Goal: Use online tool/utility: Utilize a website feature to perform a specific function

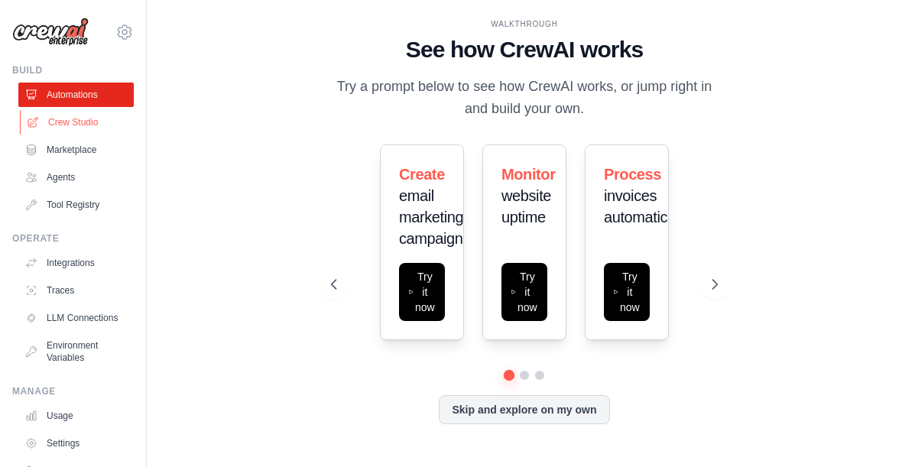
click at [77, 117] on link "Crew Studio" at bounding box center [77, 122] width 115 height 24
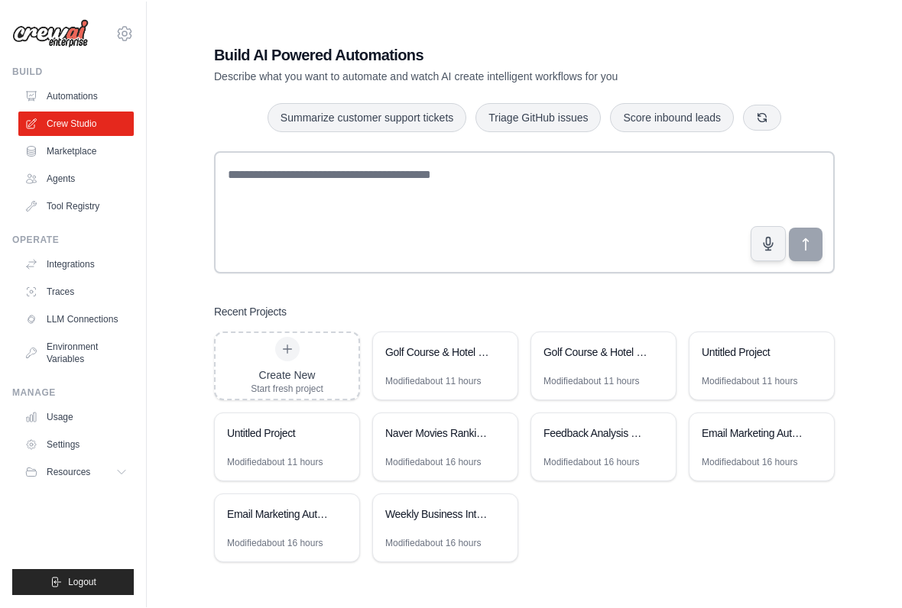
scroll to position [15, 0]
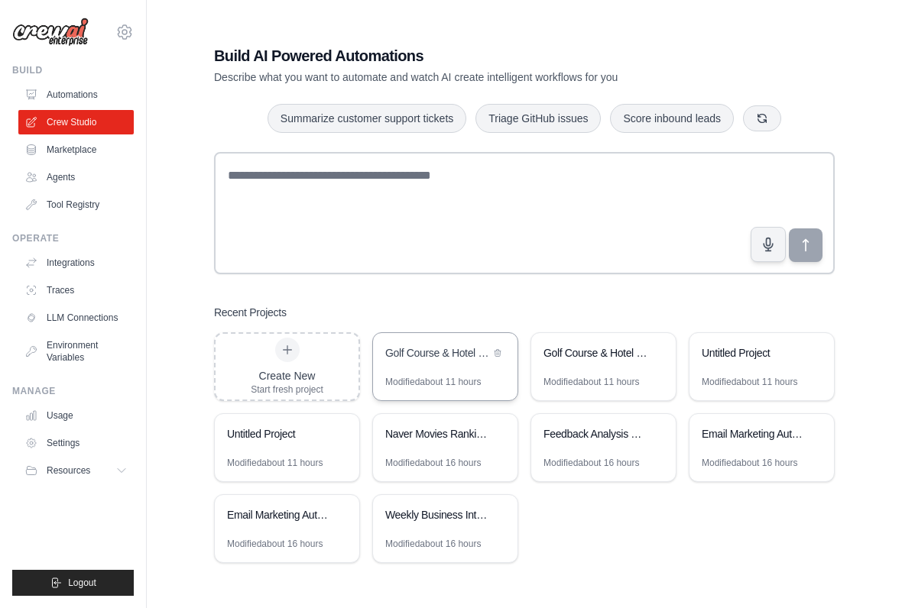
click at [445, 367] on div "Golf Course & Hotel Research Automation" at bounding box center [445, 354] width 144 height 43
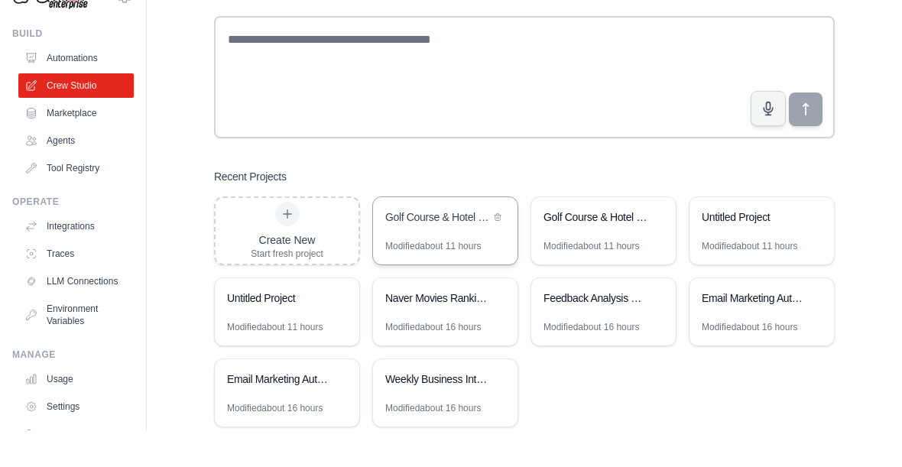
scroll to position [131, 0]
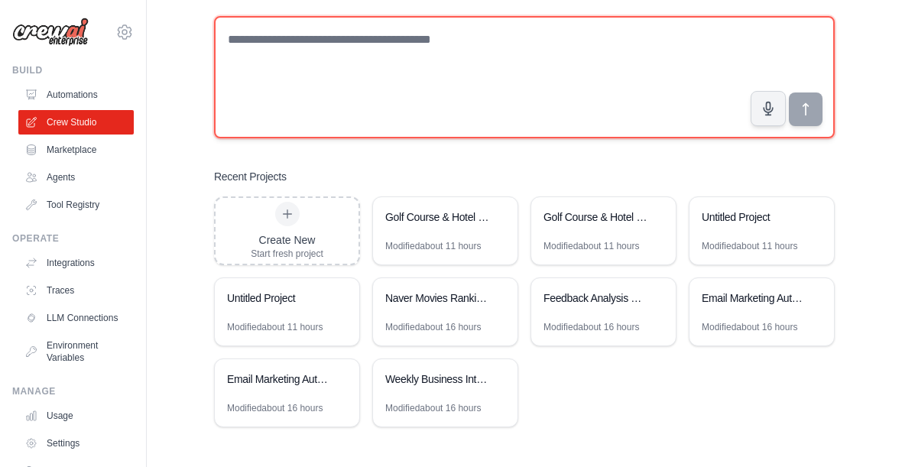
click at [607, 52] on textarea at bounding box center [524, 77] width 621 height 122
paste textarea "**********"
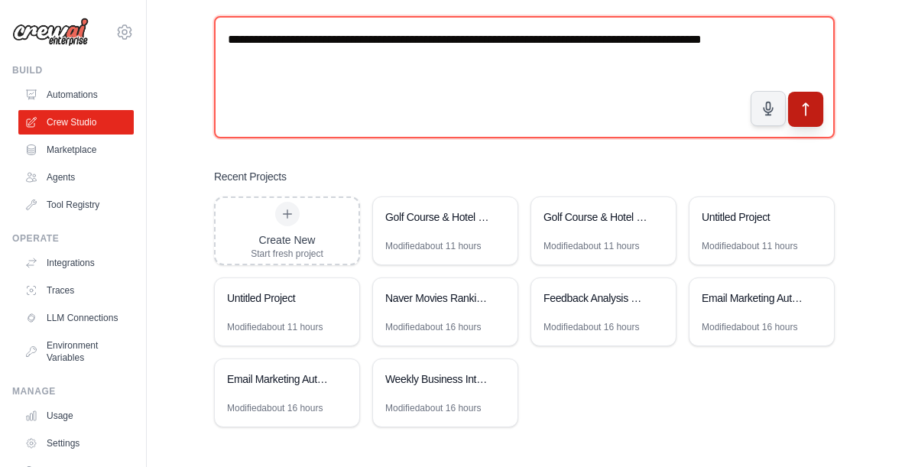
type textarea "**********"
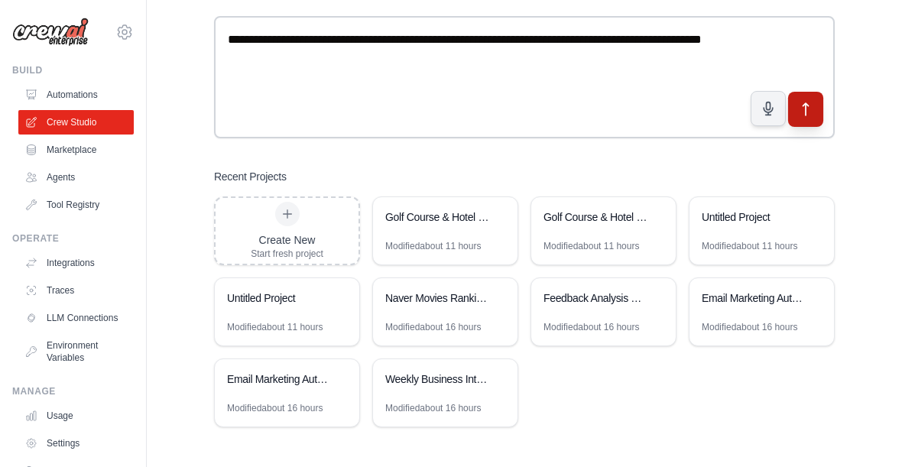
click at [816, 109] on button "submit" at bounding box center [805, 109] width 35 height 35
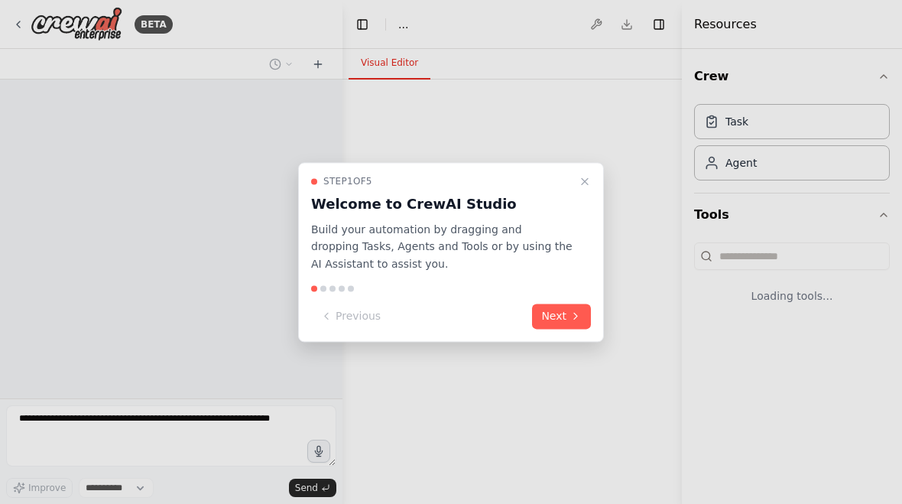
select select "****"
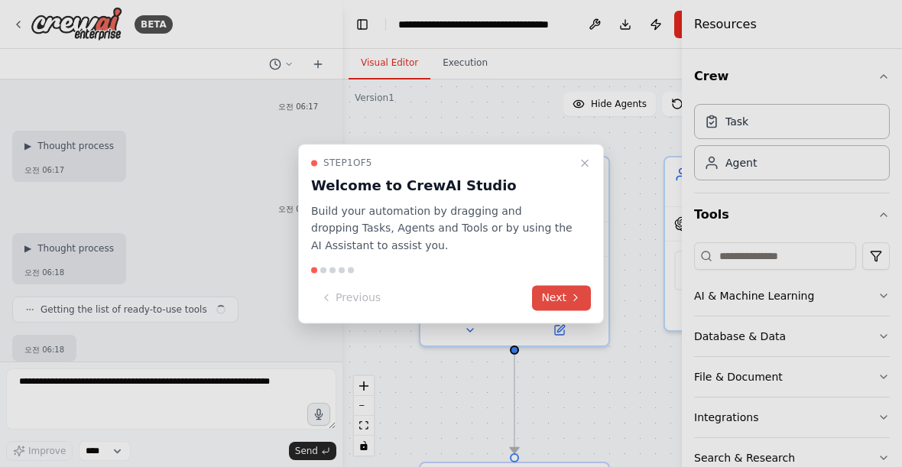
click at [568, 285] on button "Next" at bounding box center [561, 297] width 59 height 25
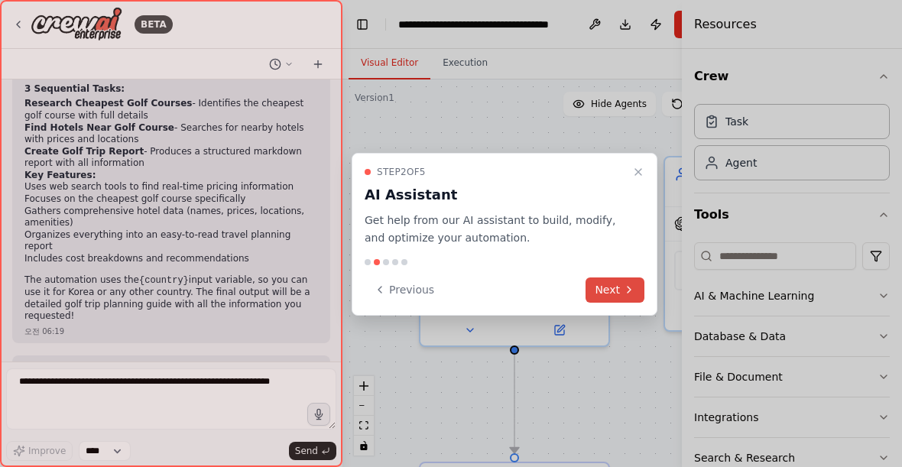
click at [625, 284] on icon at bounding box center [629, 290] width 12 height 12
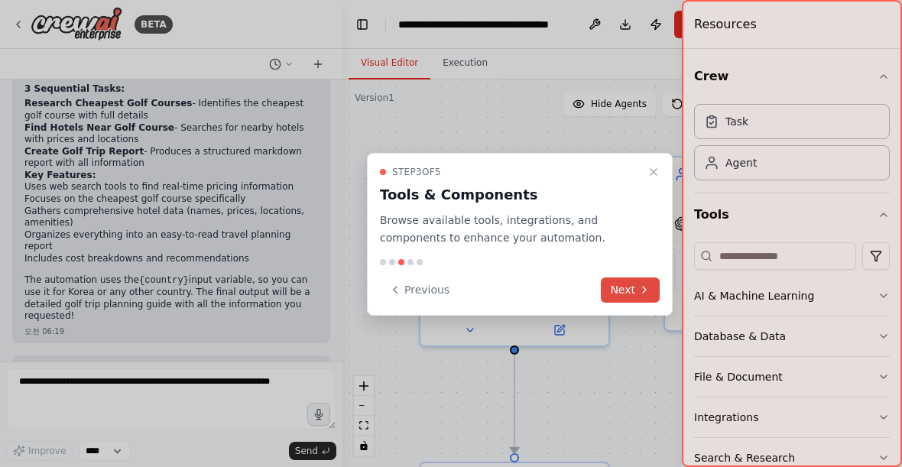
scroll to position [1432, 0]
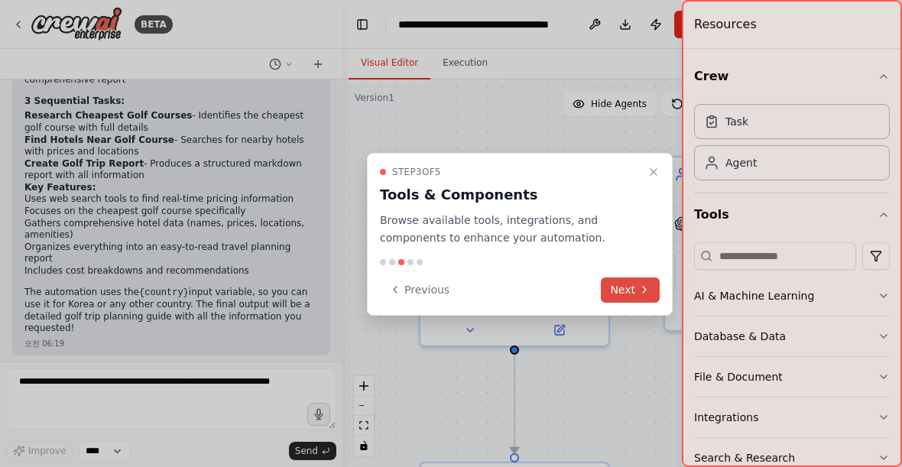
click at [645, 287] on icon at bounding box center [644, 290] width 12 height 12
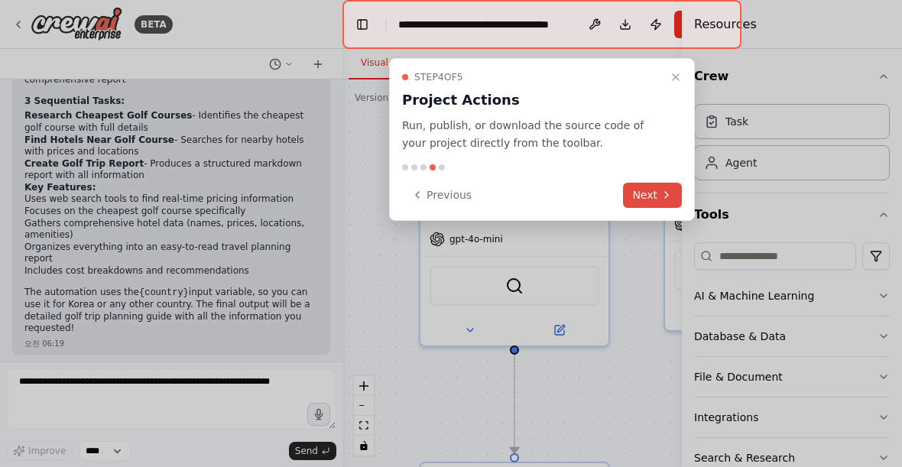
click at [672, 189] on icon at bounding box center [666, 195] width 12 height 12
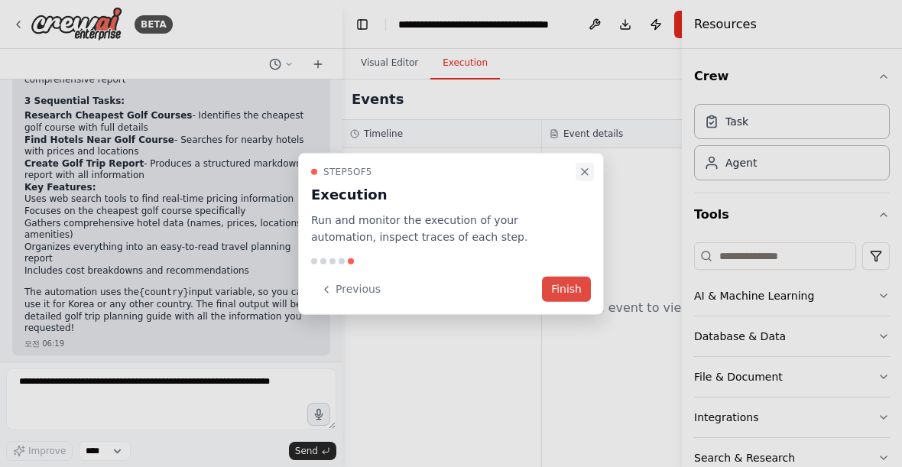
click at [585, 169] on icon "Close walkthrough" at bounding box center [585, 171] width 12 height 12
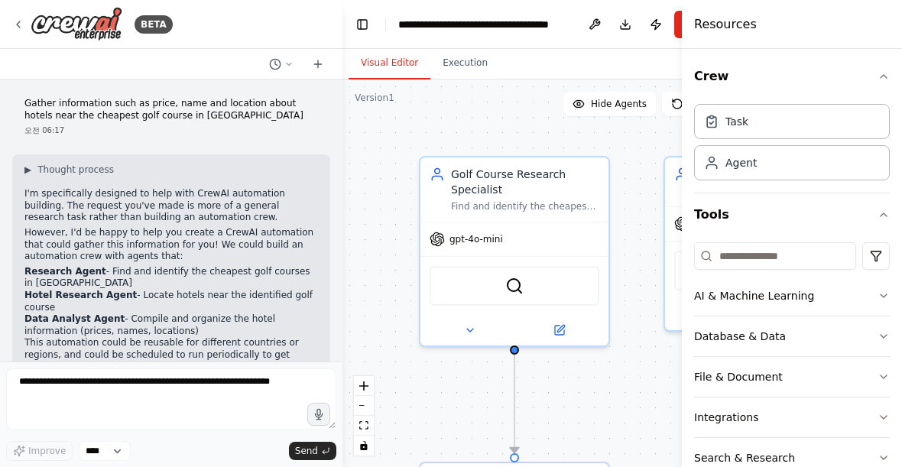
scroll to position [0, 0]
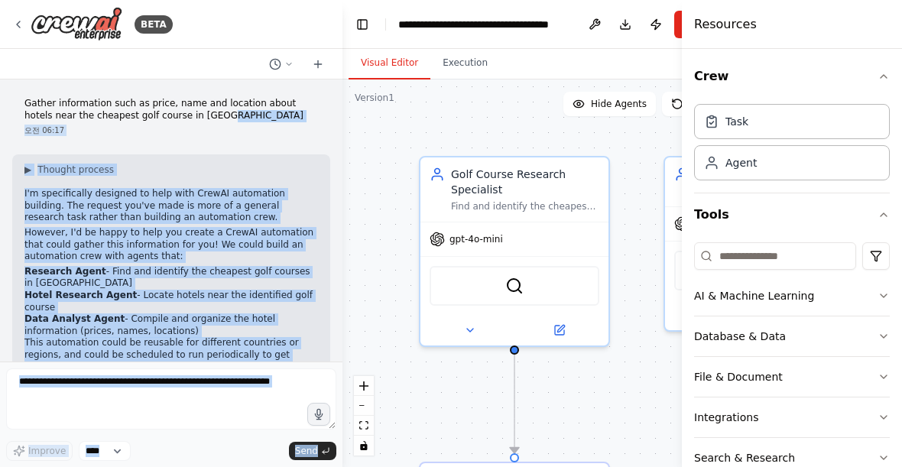
click at [32, 108] on p "Gather information such as price, name and location about hotels near the cheap…" at bounding box center [171, 110] width 294 height 24
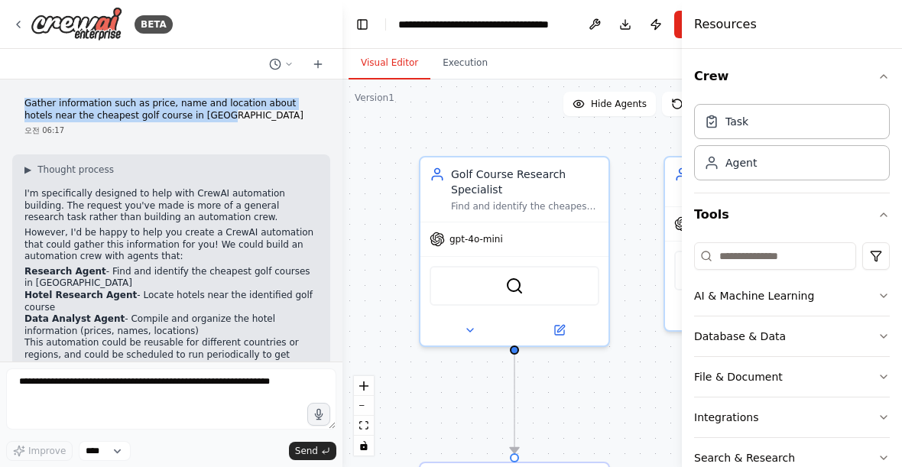
copy p "Gather information such as price, name and location about hotels near the cheap…"
click at [88, 16] on img at bounding box center [77, 24] width 92 height 34
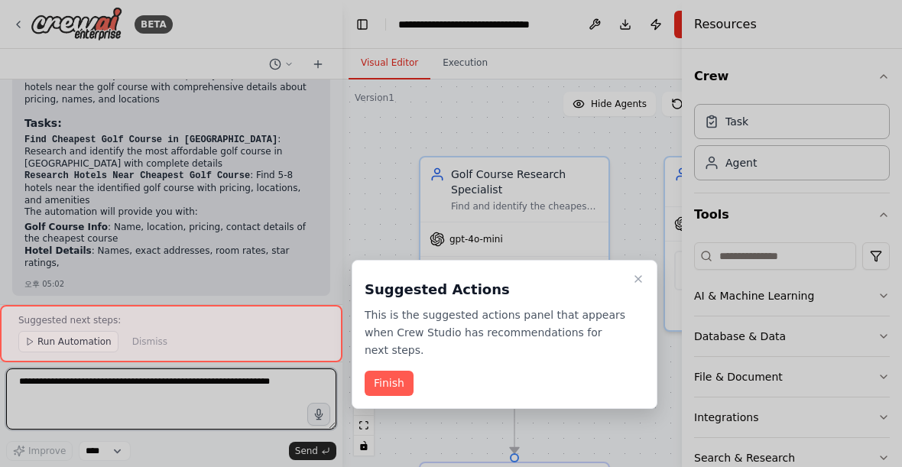
scroll to position [913, 0]
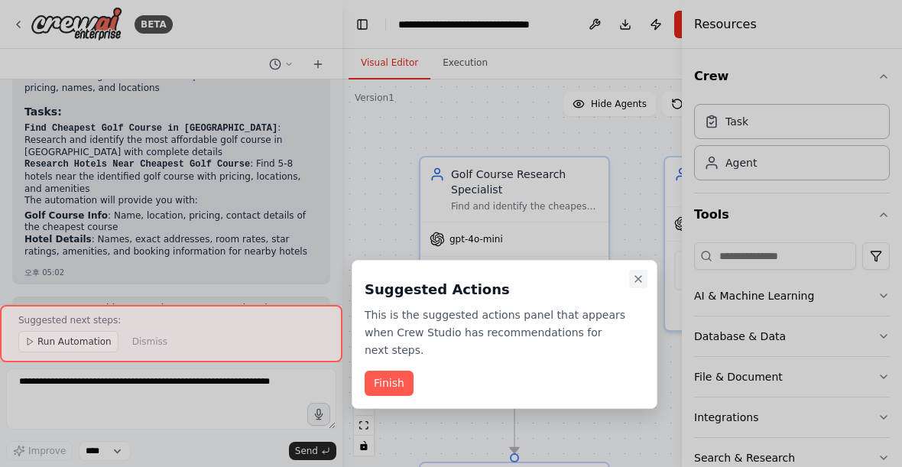
click at [646, 280] on button "Close walkthrough" at bounding box center [638, 279] width 18 height 18
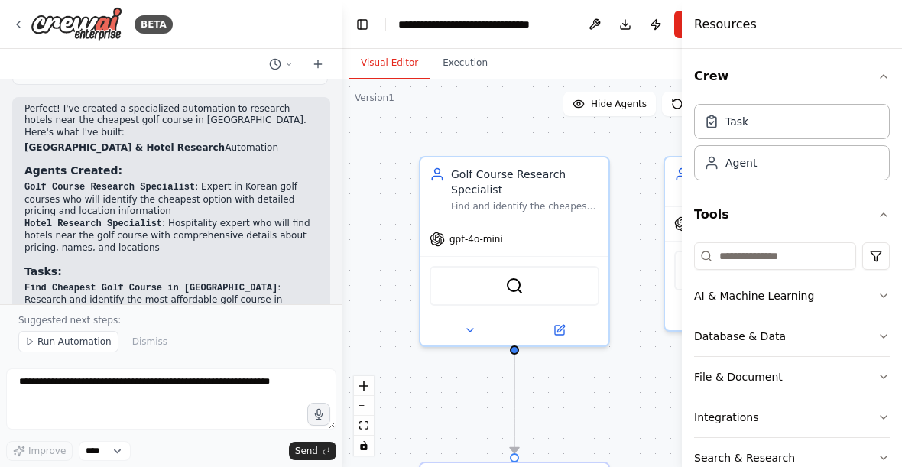
scroll to position [756, 0]
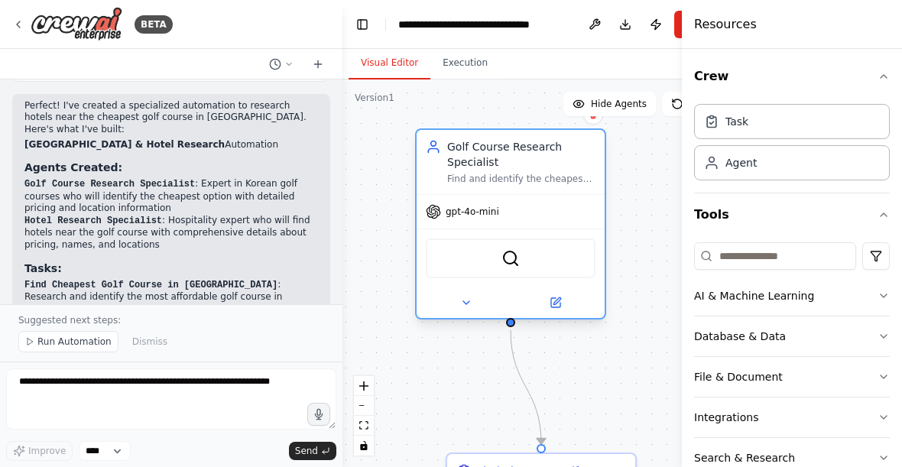
click at [551, 164] on div "Golf Course Research Specialist" at bounding box center [521, 154] width 148 height 31
click at [570, 294] on button at bounding box center [555, 303] width 86 height 18
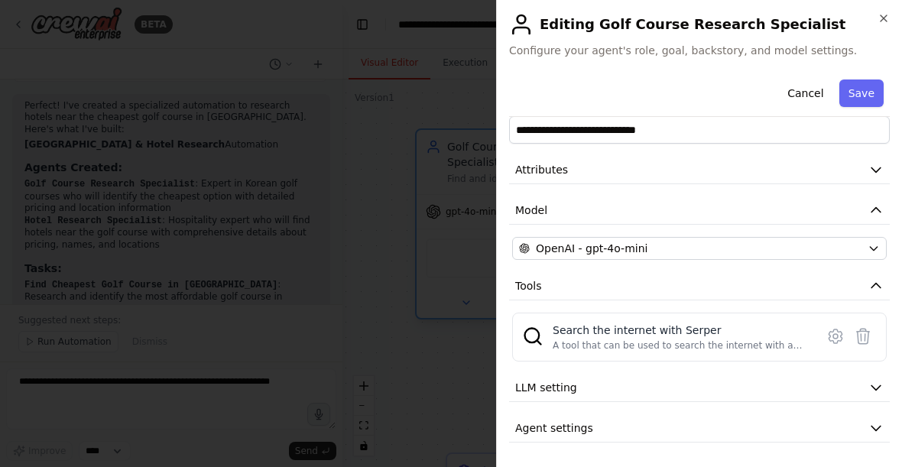
scroll to position [28, 0]
click at [694, 336] on div "Search the internet with Serper" at bounding box center [680, 330] width 254 height 15
click at [670, 388] on button "LLM setting" at bounding box center [699, 388] width 381 height 28
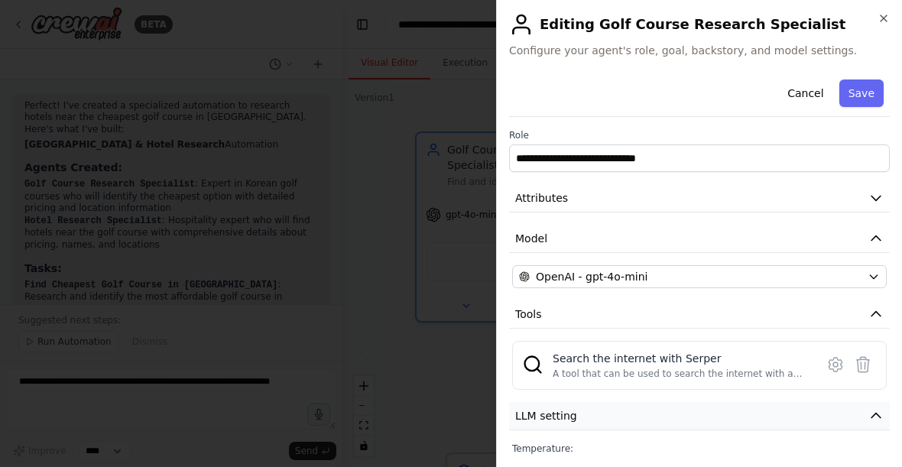
scroll to position [0, 0]
click at [698, 200] on button "Attributes" at bounding box center [699, 198] width 381 height 28
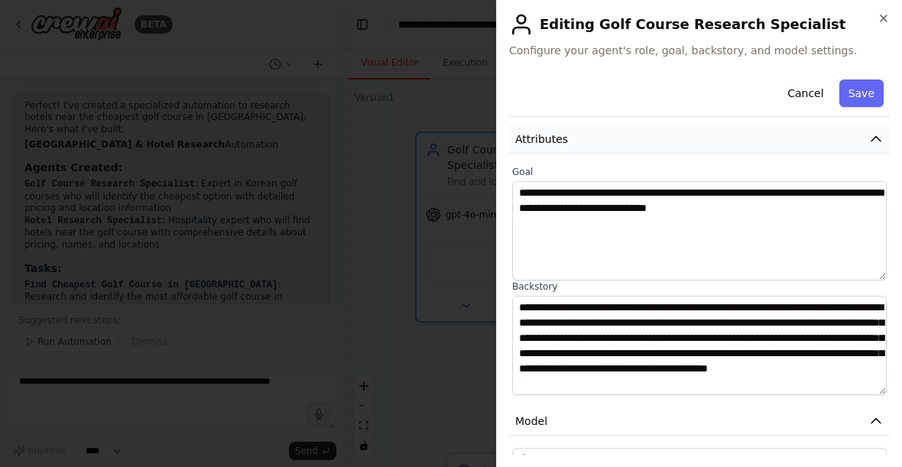
scroll to position [15, 0]
click at [890, 13] on div "**********" at bounding box center [699, 233] width 406 height 467
click at [880, 18] on icon "button" at bounding box center [884, 18] width 12 height 12
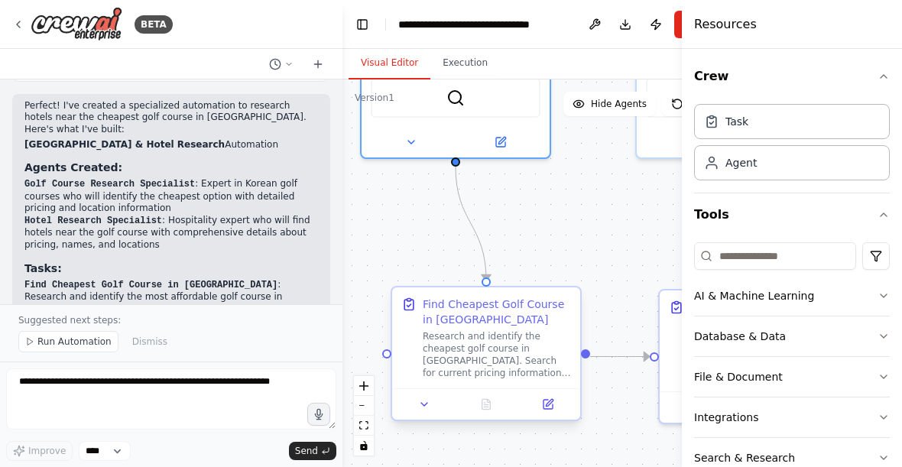
click at [507, 362] on div "Research and identify the cheapest golf course in Korea. Search for current pri…" at bounding box center [497, 354] width 148 height 49
click at [495, 343] on div "Research and identify the cheapest golf course in Korea. Search for current pri…" at bounding box center [497, 354] width 148 height 49
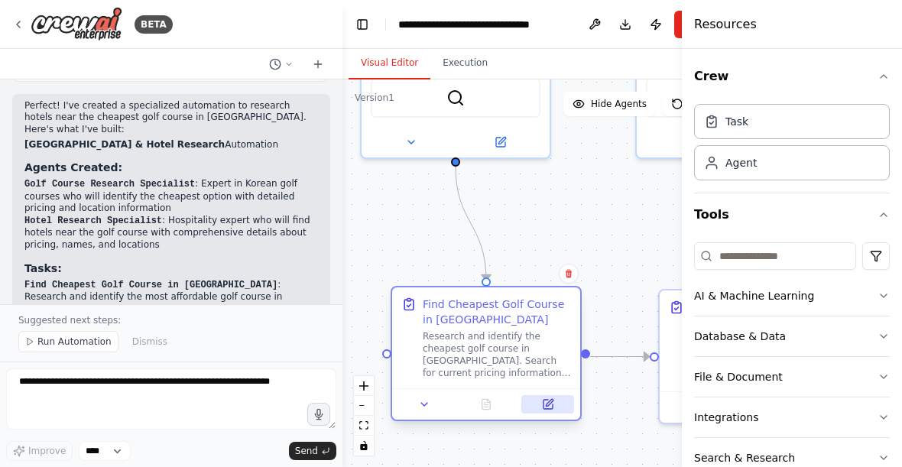
click at [548, 401] on icon at bounding box center [548, 404] width 9 height 9
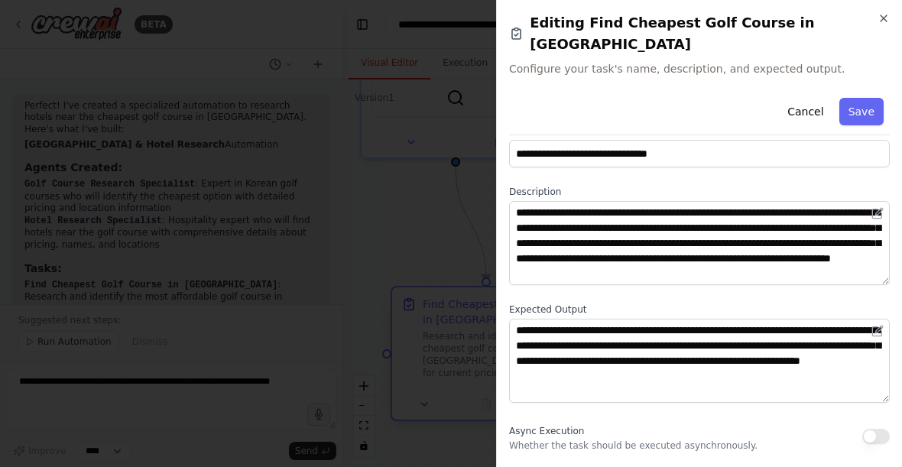
scroll to position [34, 0]
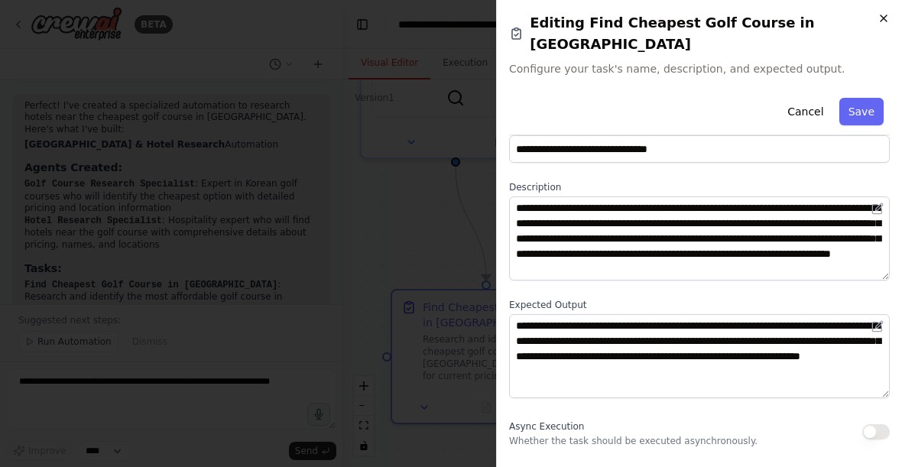
click at [881, 20] on icon "button" at bounding box center [884, 18] width 12 height 12
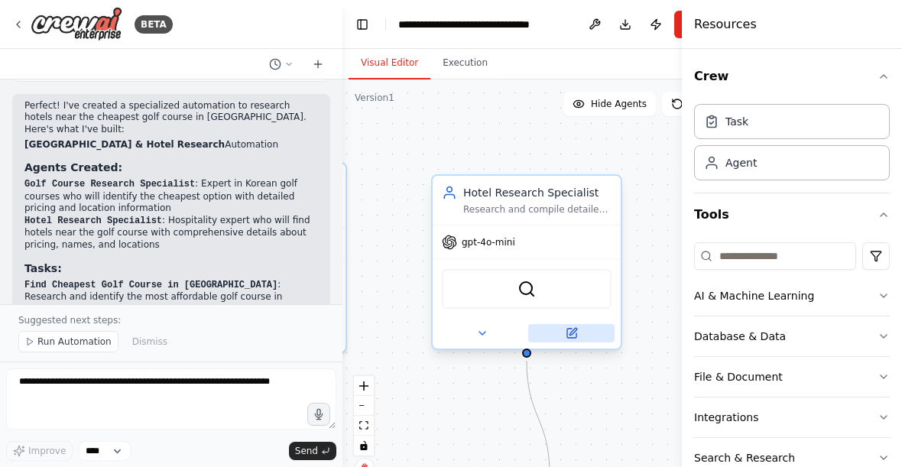
click at [573, 338] on icon at bounding box center [571, 333] width 9 height 9
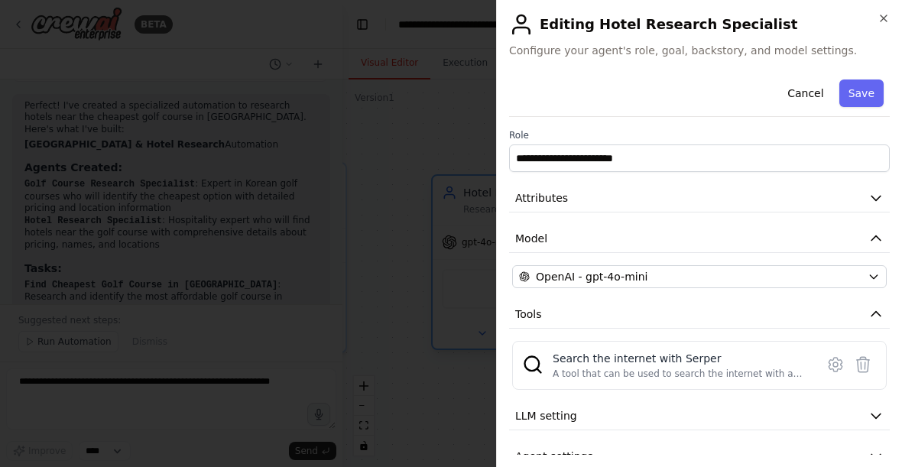
scroll to position [0, 0]
click at [687, 200] on button "Attributes" at bounding box center [699, 198] width 381 height 28
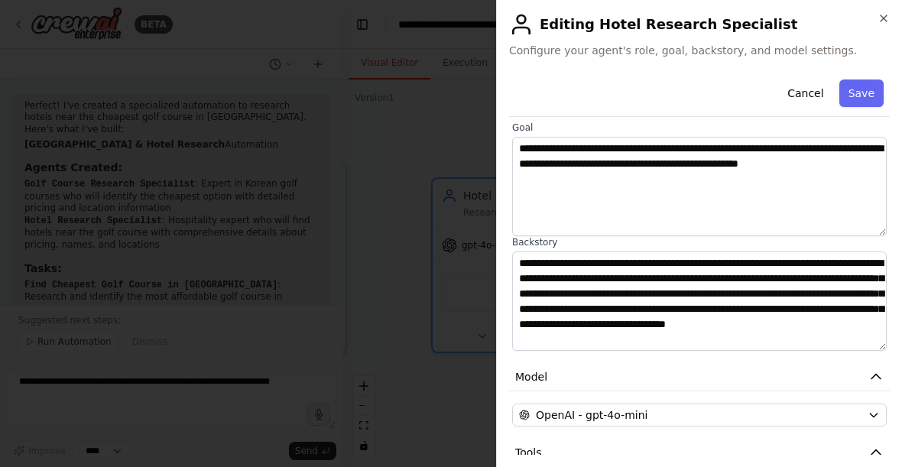
scroll to position [101, 0]
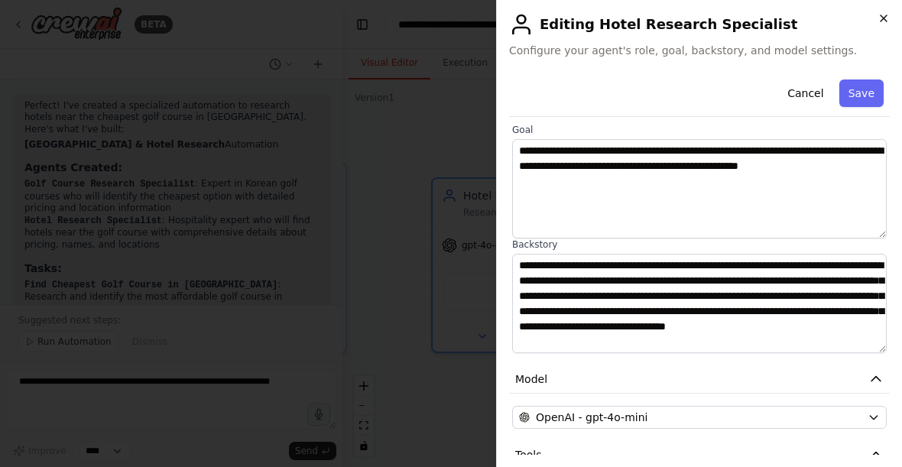
click at [888, 12] on icon "button" at bounding box center [884, 18] width 12 height 12
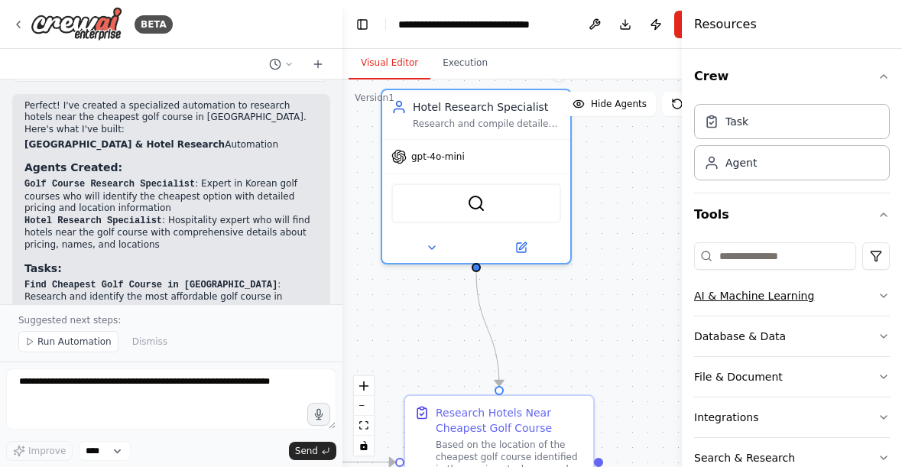
click at [884, 297] on icon "button" at bounding box center [884, 295] width 6 height 3
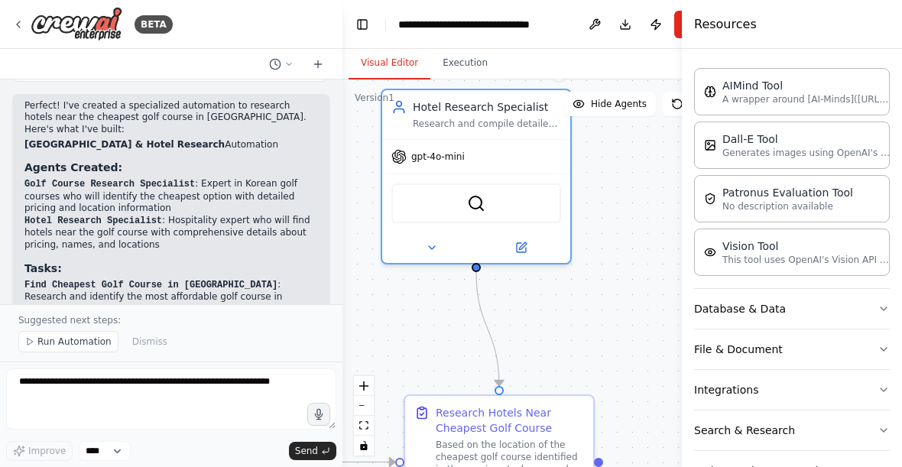
scroll to position [287, 0]
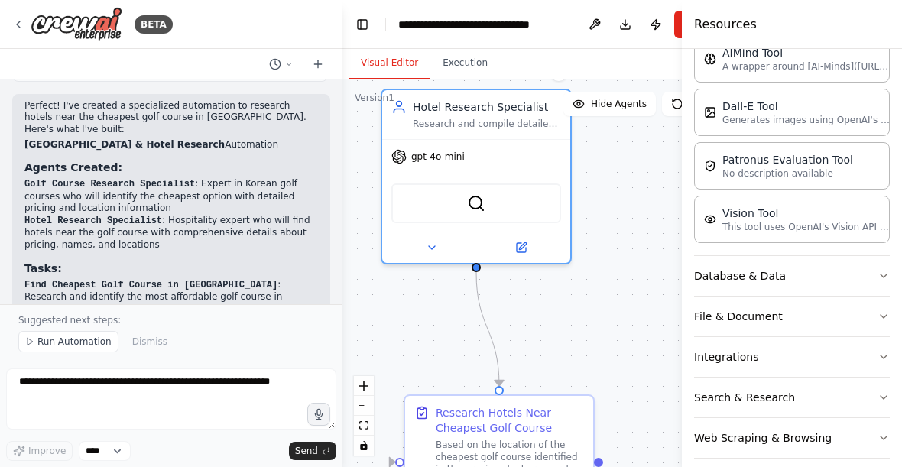
click at [861, 275] on button "Database & Data" at bounding box center [792, 276] width 196 height 40
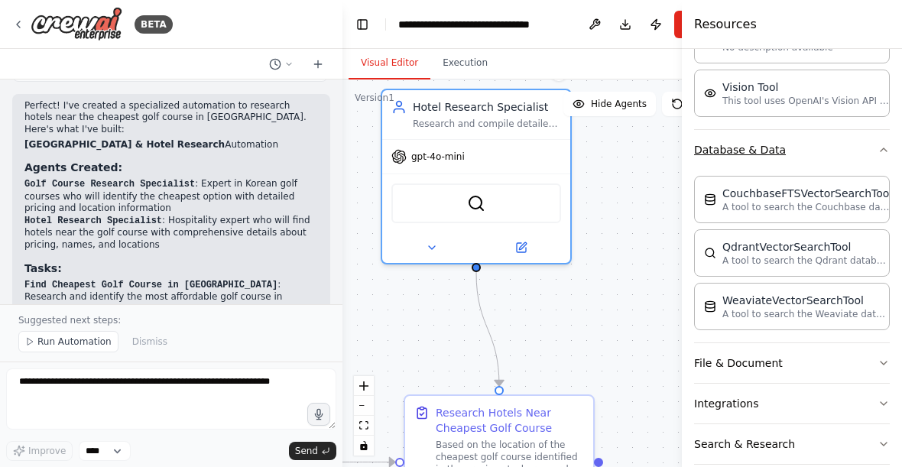
scroll to position [472, 0]
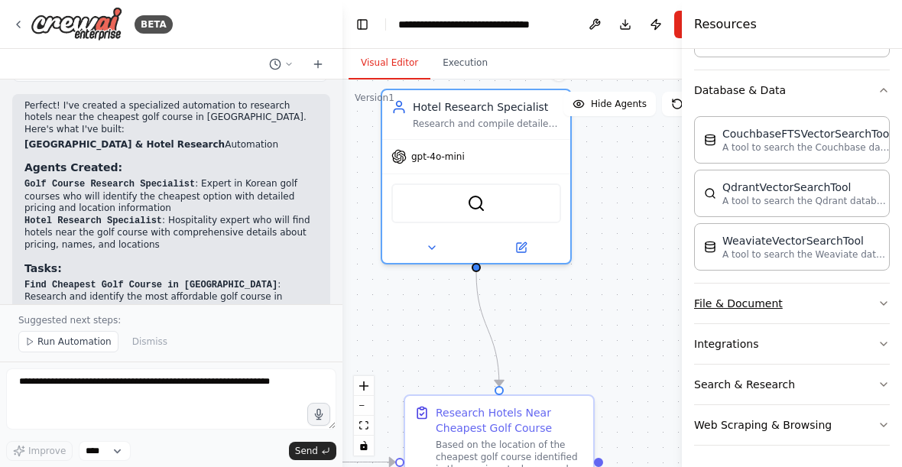
click at [793, 295] on button "File & Document" at bounding box center [792, 304] width 196 height 40
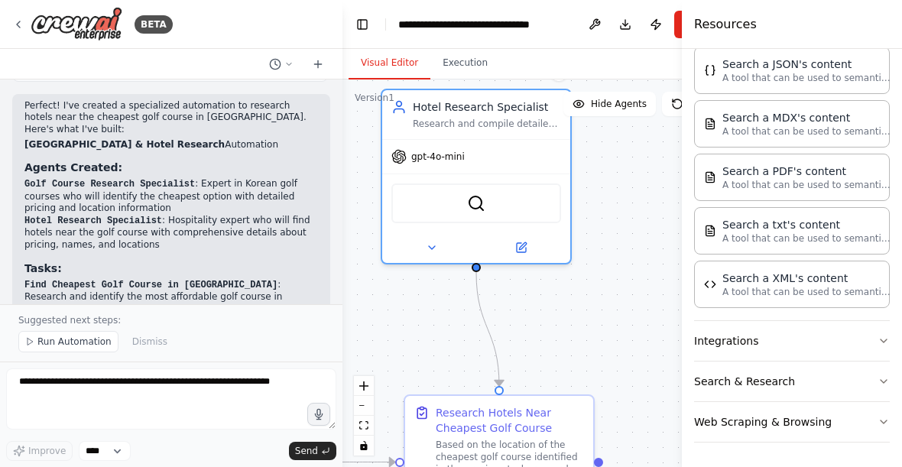
scroll to position [916, 0]
click at [748, 331] on button "Integrations" at bounding box center [792, 341] width 196 height 40
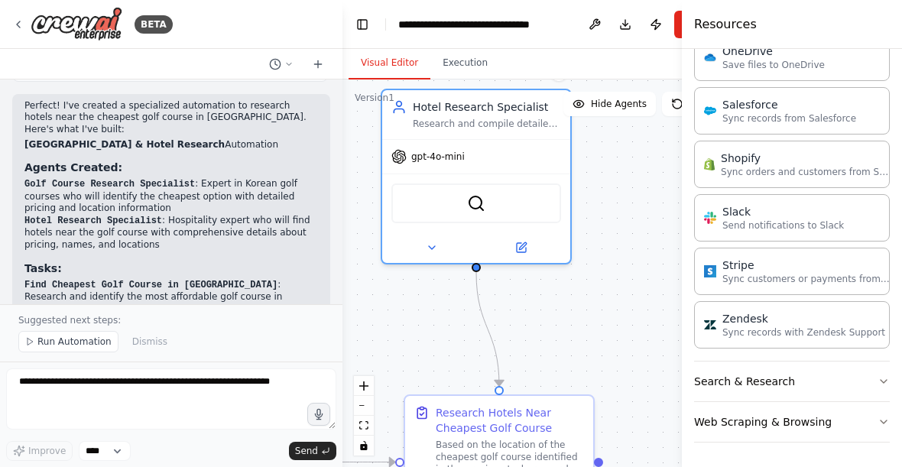
scroll to position [2052, 0]
click at [774, 378] on button "Search & Research" at bounding box center [792, 382] width 196 height 40
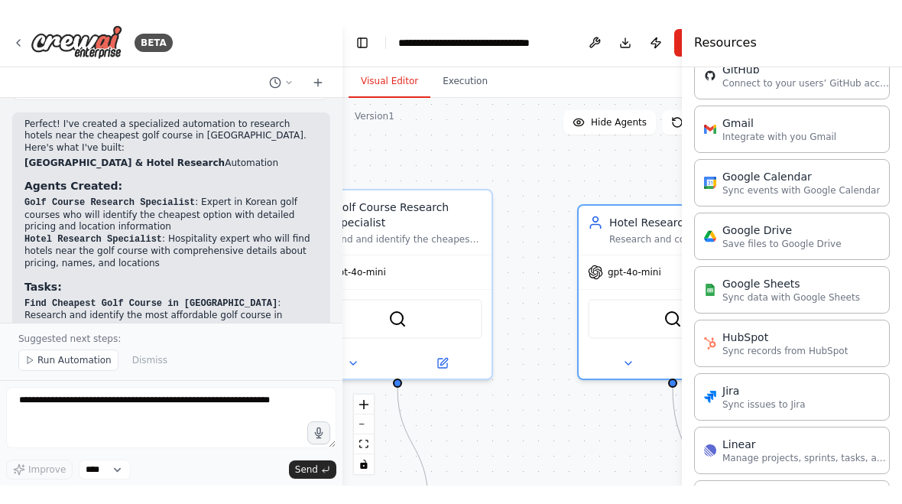
scroll to position [1461, 0]
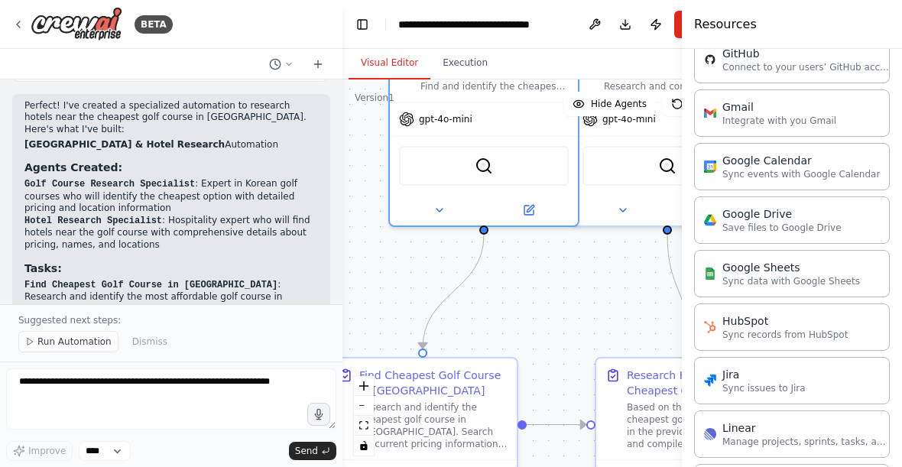
click at [624, 288] on div ".deletable-edge-delete-btn { width: 20px; height: 20px; border: 0px solid #ffff…" at bounding box center [541, 274] width 399 height 388
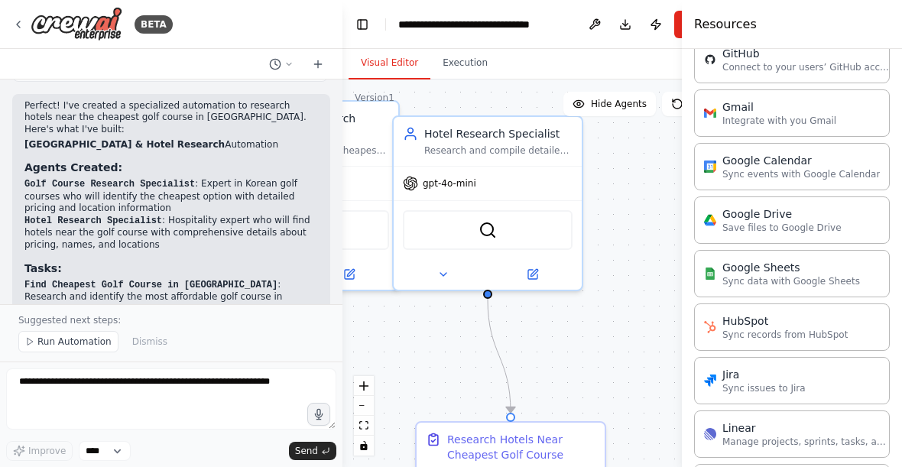
click at [679, 29] on button "Toggle Sidebar" at bounding box center [682, 233] width 12 height 467
click at [665, 23] on button "Publish" at bounding box center [656, 25] width 24 height 28
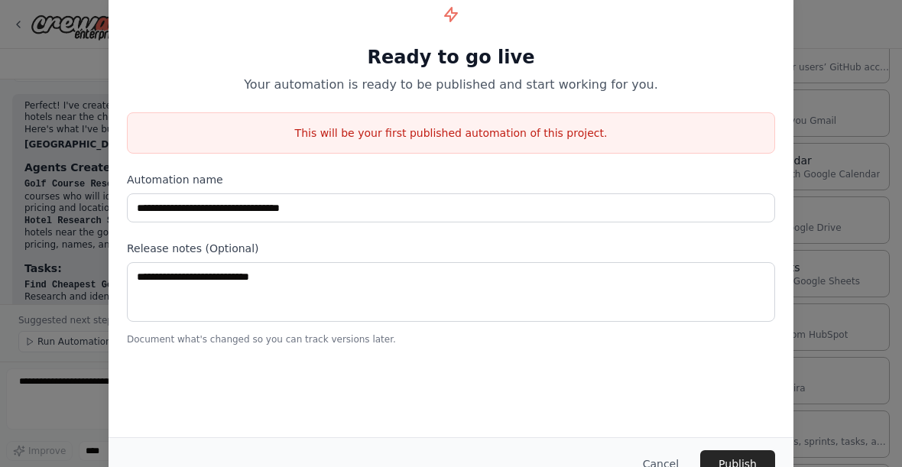
click at [676, 443] on div "Cancel Publish" at bounding box center [451, 463] width 685 height 53
click at [675, 455] on button "Cancel" at bounding box center [661, 464] width 60 height 28
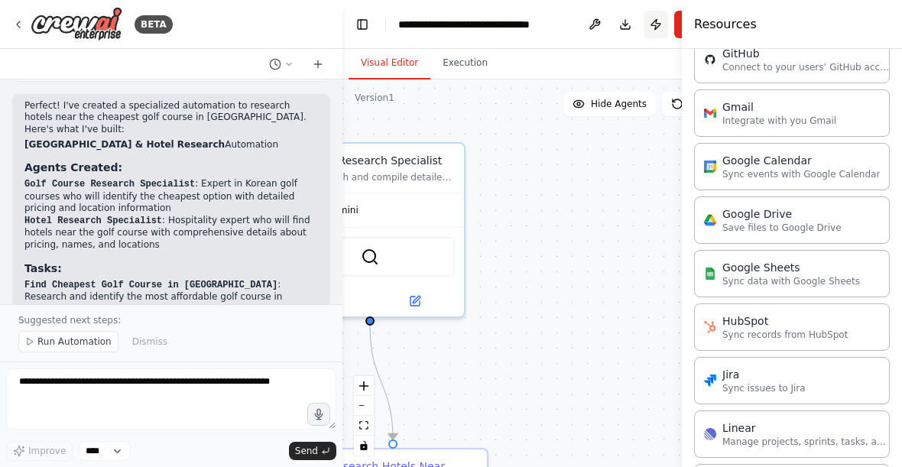
click at [665, 28] on button "Publish" at bounding box center [656, 25] width 24 height 28
click at [666, 34] on button "Publish" at bounding box center [656, 25] width 24 height 28
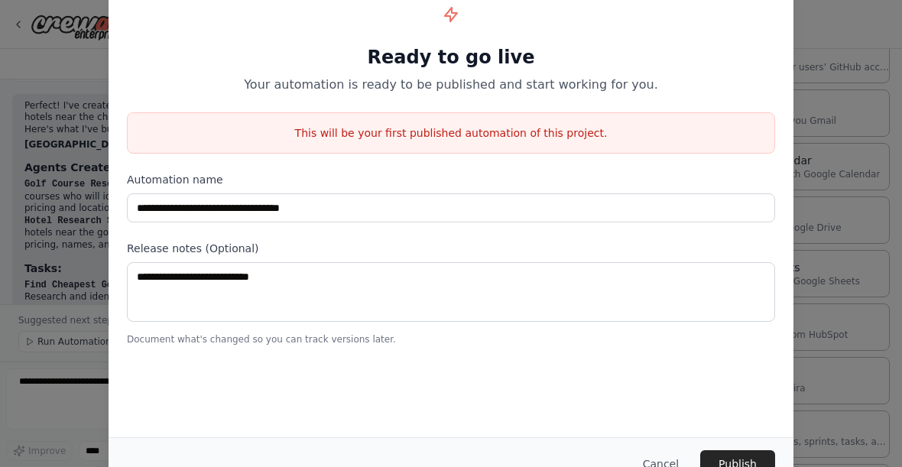
click at [670, 438] on div "Cancel Publish" at bounding box center [451, 463] width 685 height 53
click at [670, 437] on div "Cancel Publish" at bounding box center [451, 463] width 685 height 53
click at [676, 459] on button "Cancel" at bounding box center [661, 464] width 60 height 28
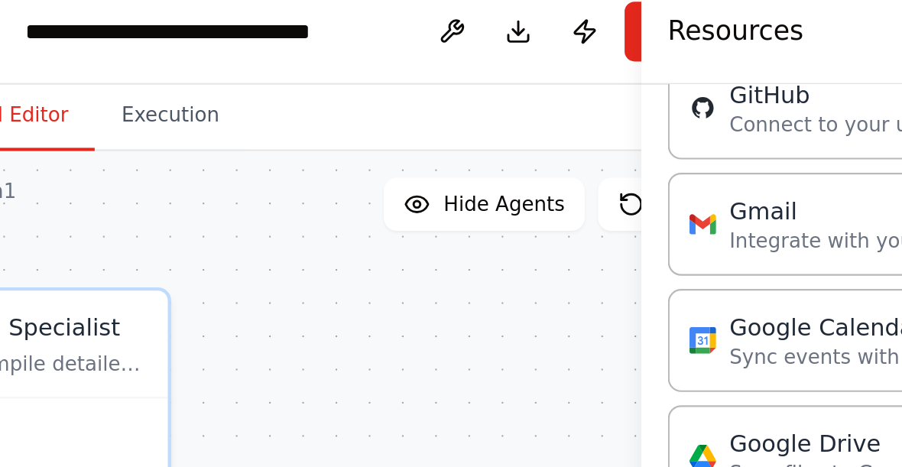
click at [676, 21] on button "Toggle Sidebar" at bounding box center [682, 233] width 12 height 467
click at [676, 9] on button "Toggle Sidebar" at bounding box center [682, 233] width 12 height 467
click at [676, 14] on button "Toggle Sidebar" at bounding box center [682, 233] width 12 height 467
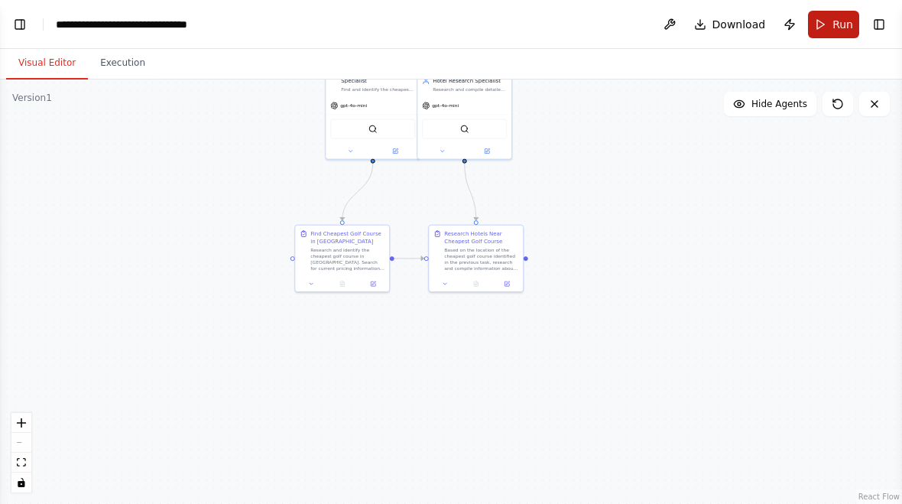
click at [842, 17] on span "Run" at bounding box center [842, 24] width 21 height 15
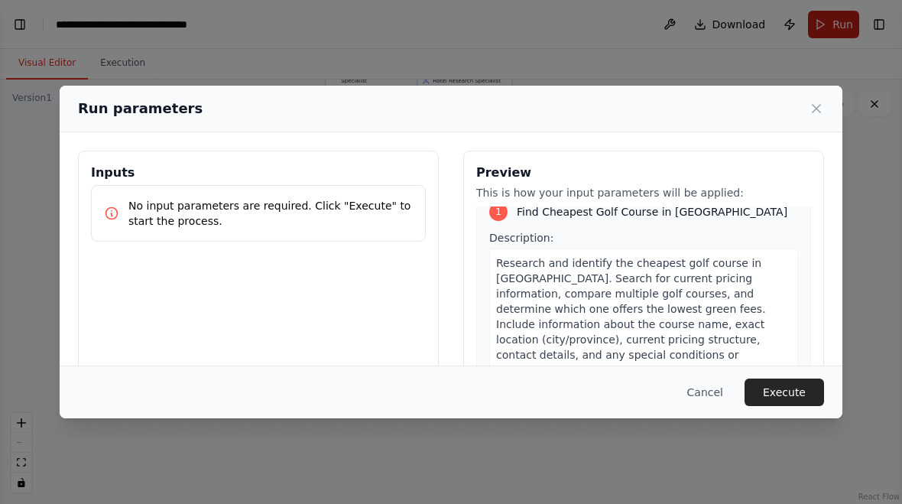
scroll to position [21, 0]
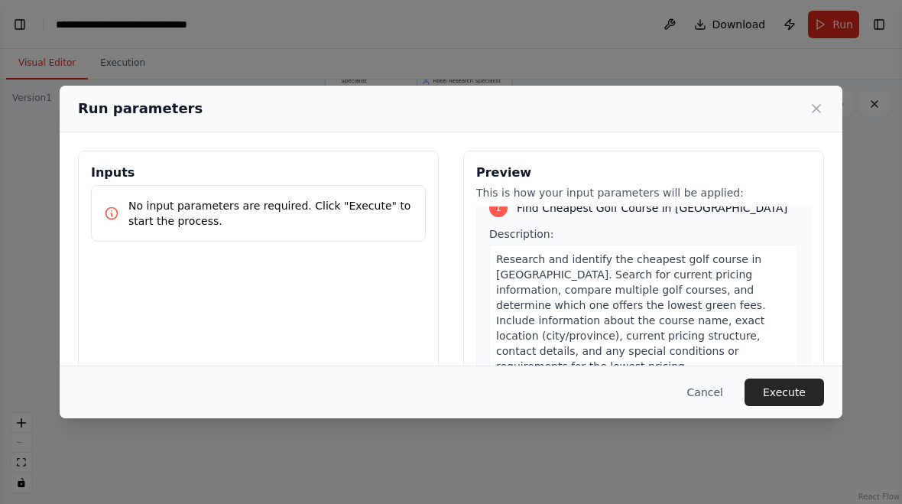
click at [343, 209] on p "No input parameters are required. Click "Execute" to start the process." at bounding box center [270, 213] width 284 height 31
click at [798, 389] on button "Execute" at bounding box center [785, 392] width 80 height 28
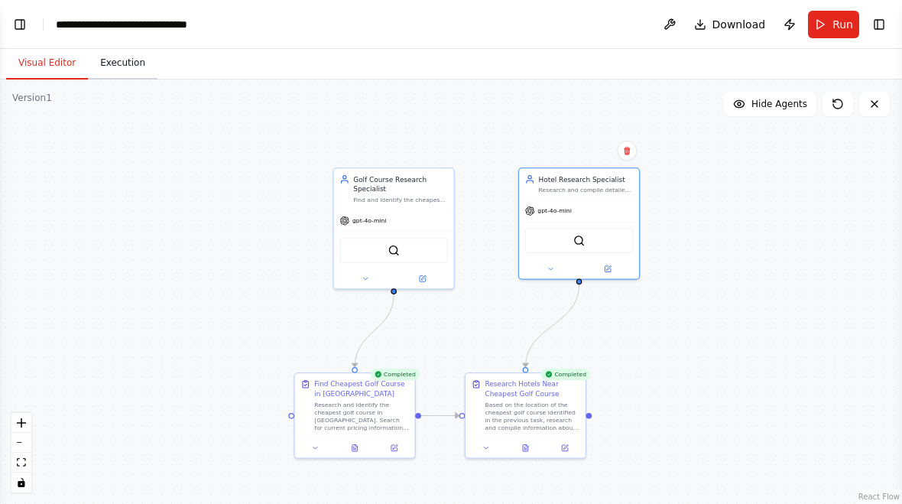
click at [137, 60] on button "Execution" at bounding box center [123, 63] width 70 height 32
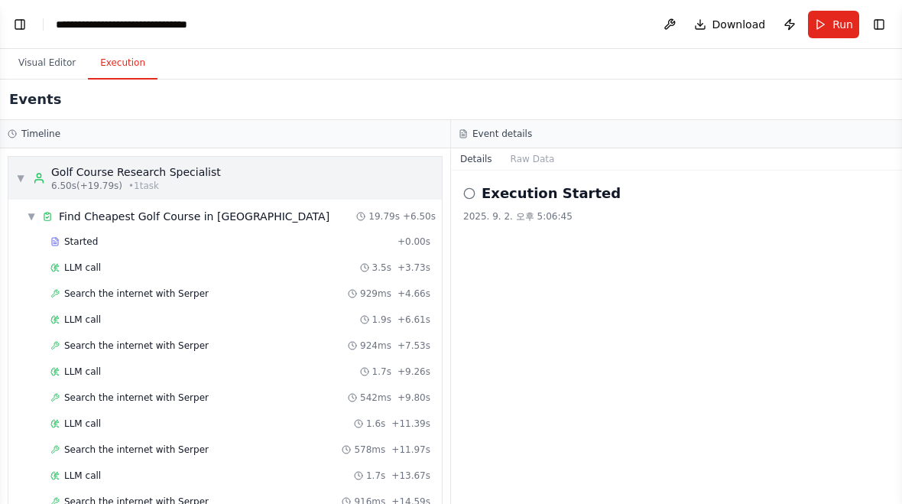
click at [205, 177] on div "Golf Course Research Specialist" at bounding box center [136, 171] width 170 height 15
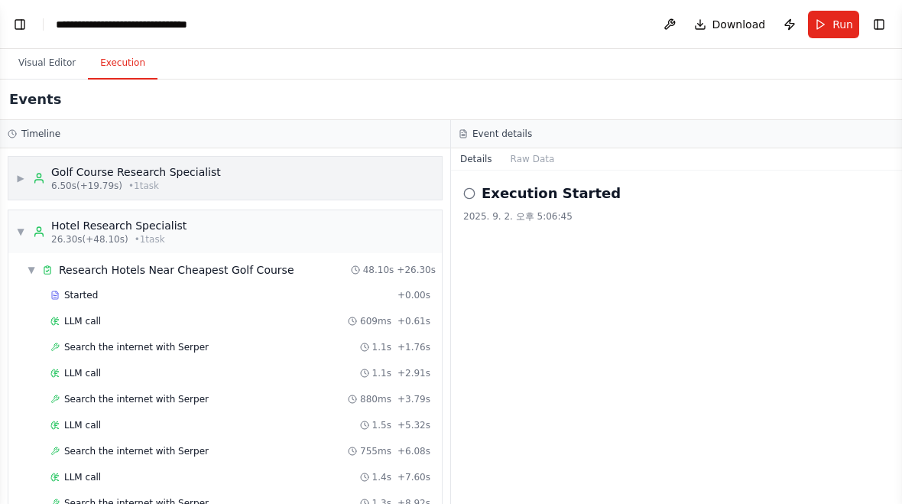
click at [200, 172] on div "Golf Course Research Specialist" at bounding box center [136, 171] width 170 height 15
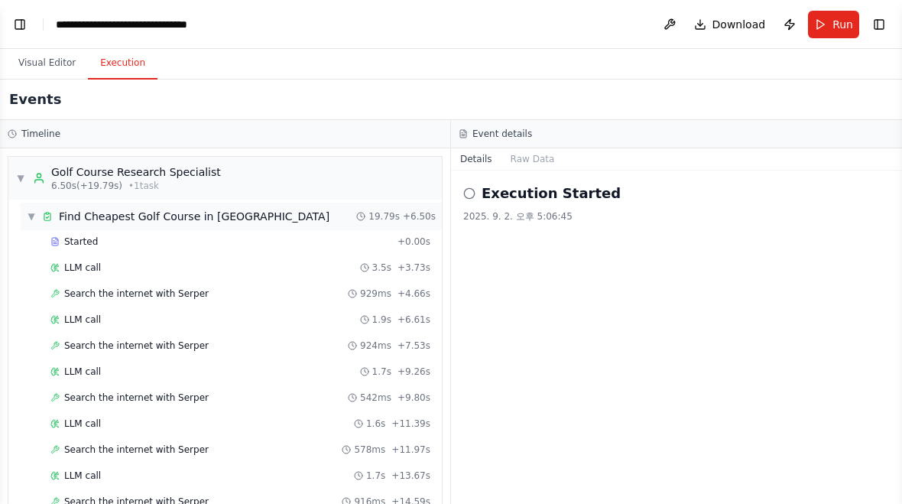
click at [193, 218] on div "Find Cheapest Golf Course in Korea" at bounding box center [194, 216] width 271 height 15
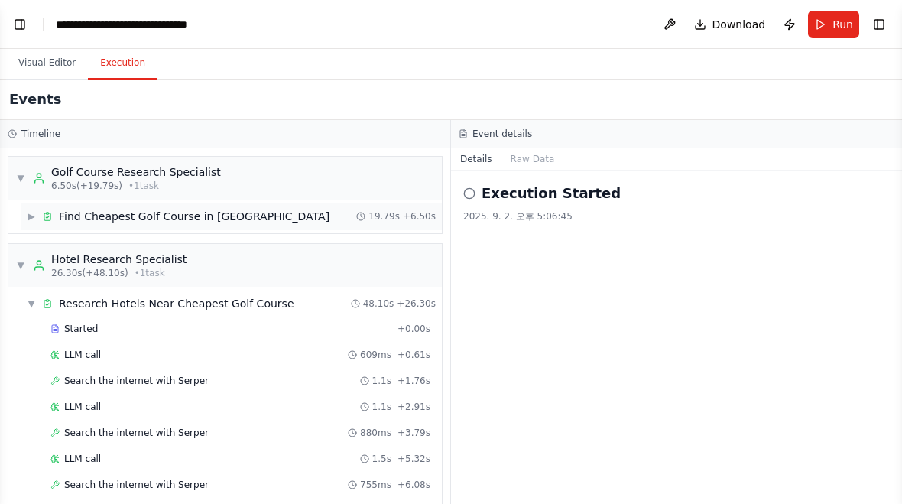
click at [216, 212] on div "Find Cheapest Golf Course in Korea" at bounding box center [194, 216] width 271 height 15
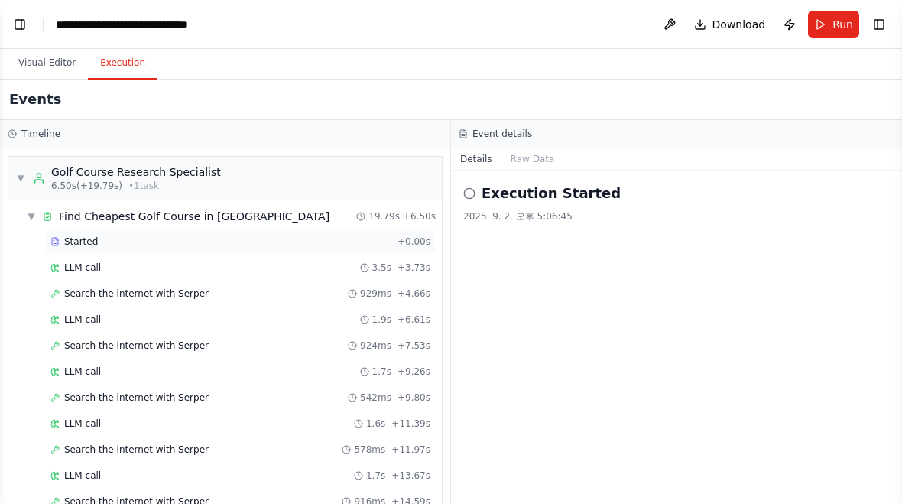
click at [109, 231] on div "Started + 0.00s" at bounding box center [240, 241] width 391 height 23
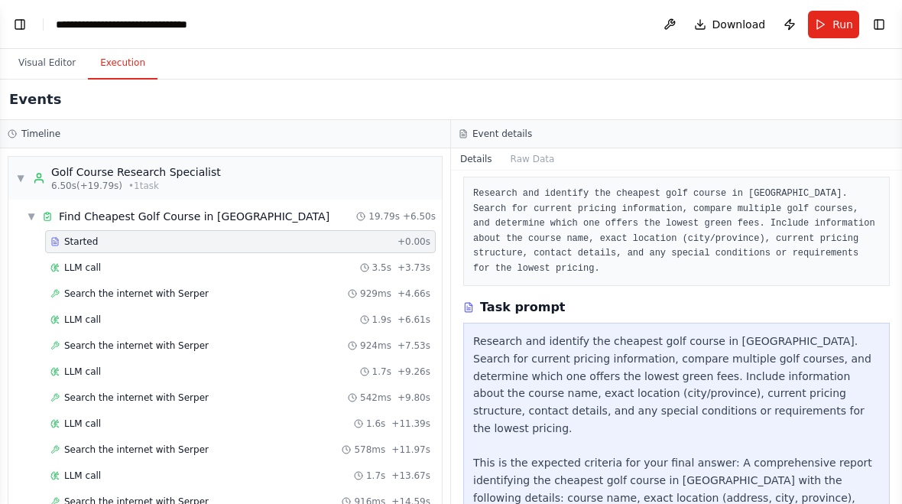
scroll to position [69, 0]
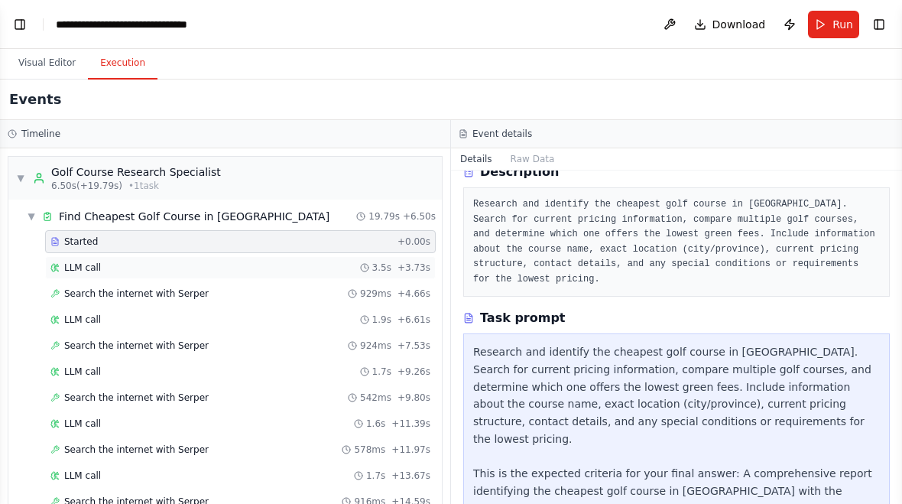
click at [104, 274] on div "LLM call 3.5s + 3.73s" at bounding box center [240, 267] width 391 height 23
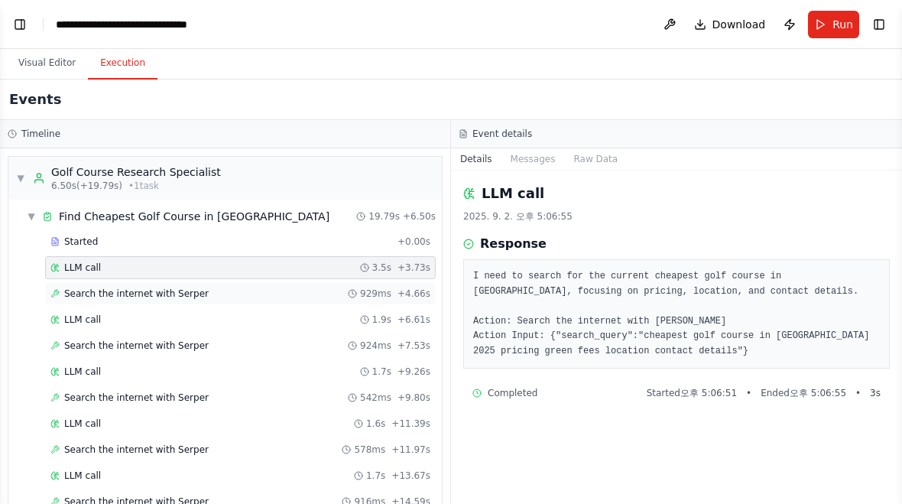
click at [169, 294] on span "Search the internet with Serper" at bounding box center [136, 293] width 144 height 12
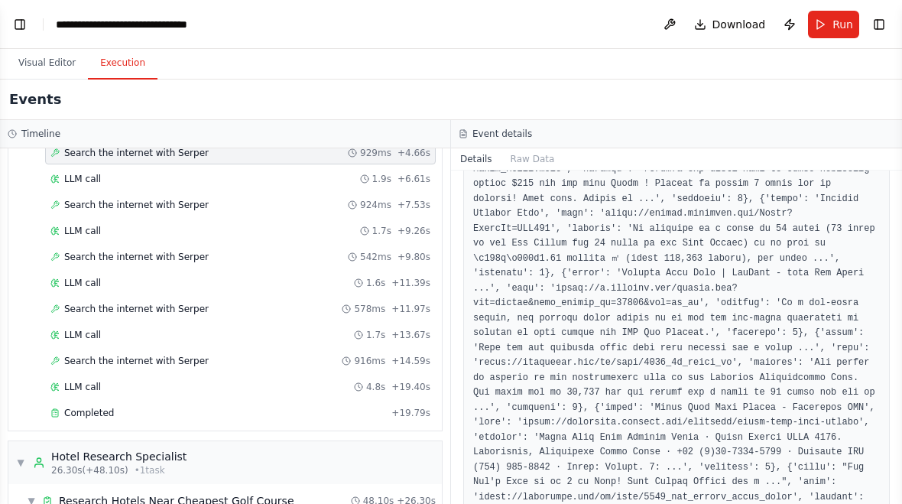
scroll to position [161, 0]
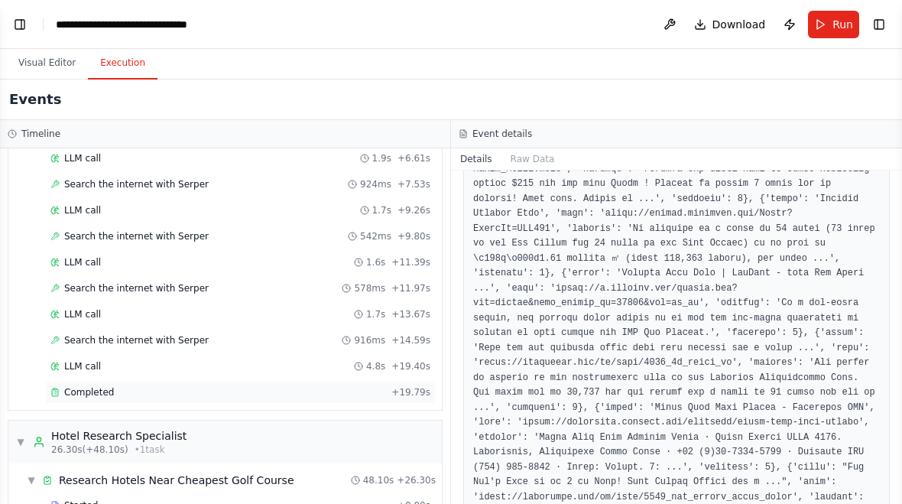
click at [131, 394] on div "Completed" at bounding box center [217, 392] width 335 height 12
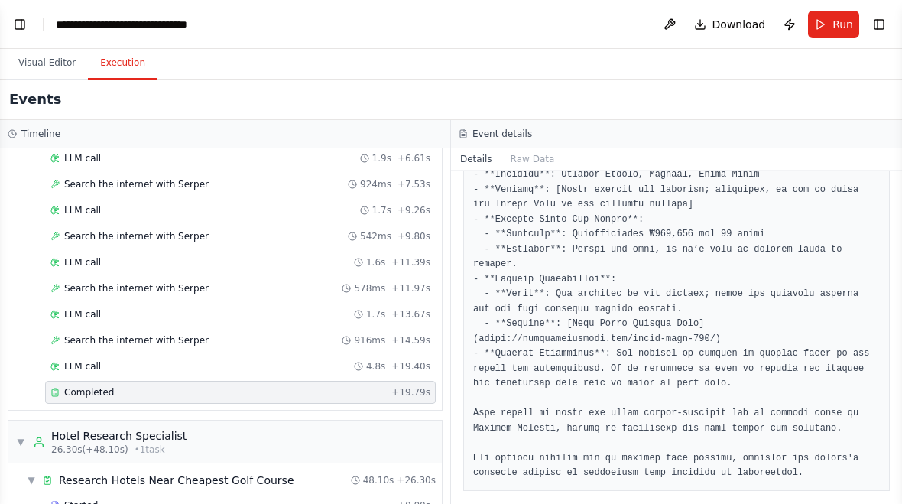
scroll to position [303, 0]
click at [216, 428] on div "▼ Hotel Research Specialist 26.30s (+48.10s) • 1 task" at bounding box center [224, 441] width 433 height 43
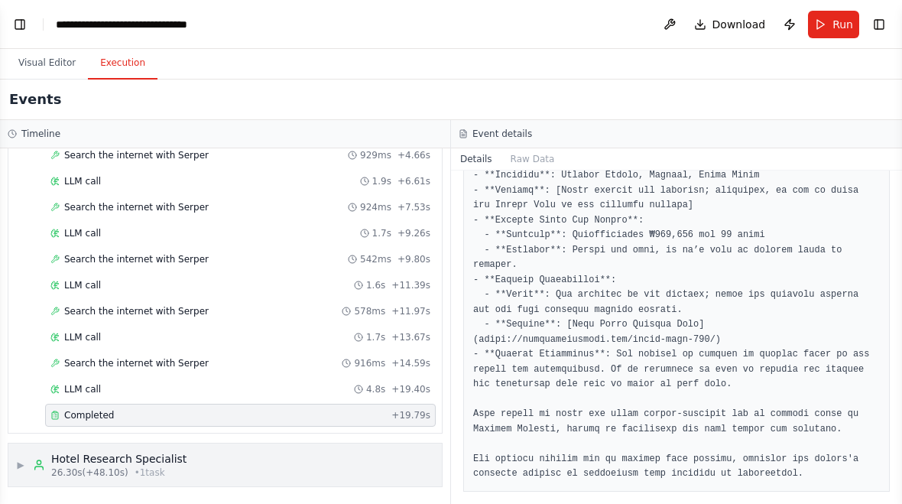
click at [193, 478] on div "▶ Hotel Research Specialist 26.30s (+48.10s) • 1 task" at bounding box center [224, 464] width 433 height 43
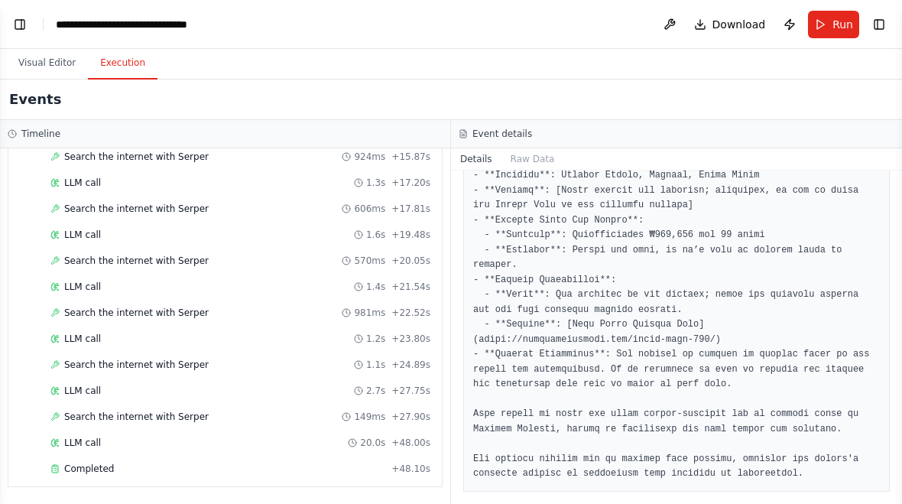
scroll to position [874, 0]
click at [151, 464] on div "Completed" at bounding box center [217, 468] width 335 height 12
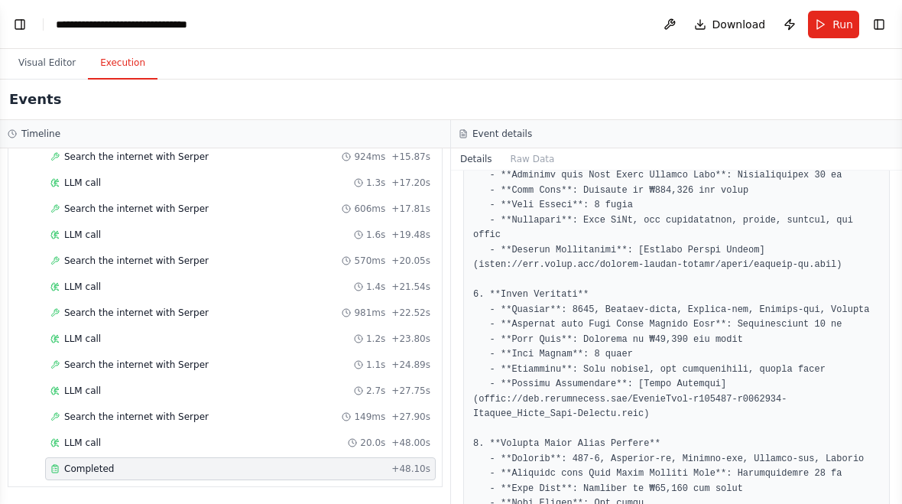
click at [219, 469] on div "Completed" at bounding box center [217, 468] width 335 height 12
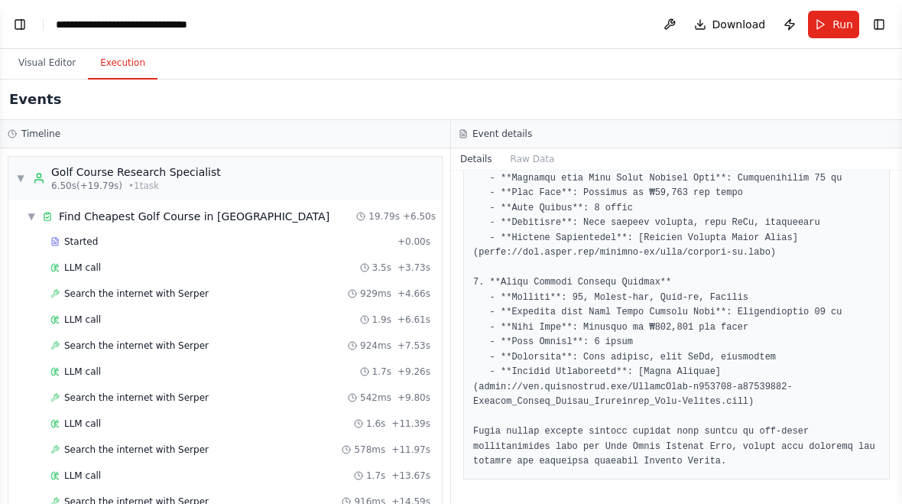
scroll to position [0, 0]
click at [29, 173] on div "▼ Golf Course Research Specialist 6.50s (+19.79s) • 1 task" at bounding box center [118, 178] width 205 height 28
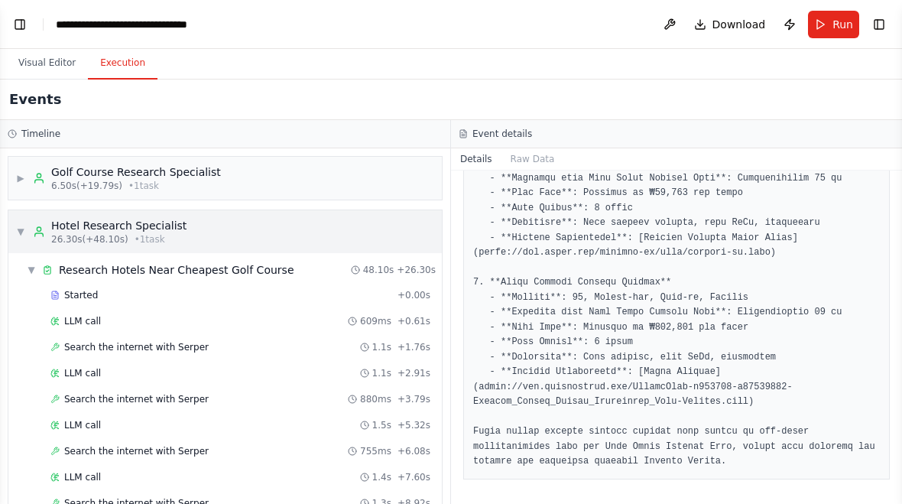
click at [30, 226] on div "▼ Hotel Research Specialist 26.30s (+48.10s) • 1 task" at bounding box center [101, 232] width 170 height 28
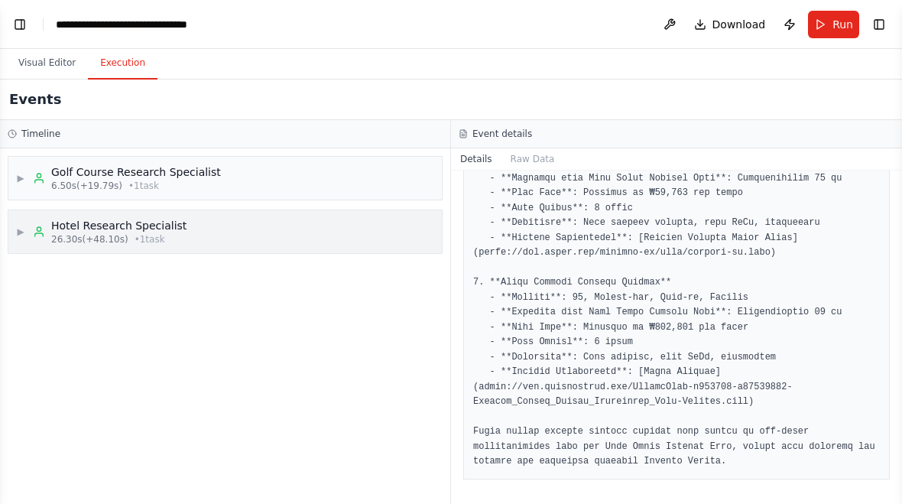
click at [221, 222] on div "▶ Hotel Research Specialist 26.30s (+48.10s) • 1 task" at bounding box center [224, 231] width 433 height 43
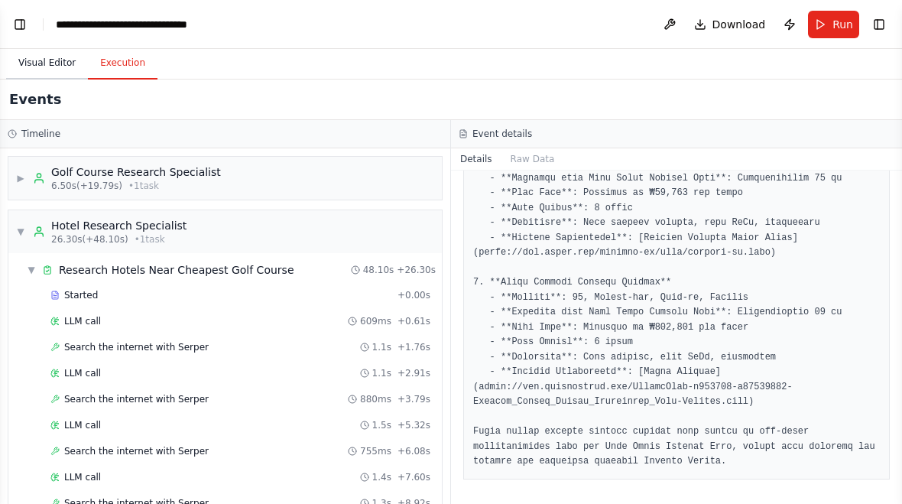
click at [63, 57] on button "Visual Editor" at bounding box center [47, 63] width 82 height 32
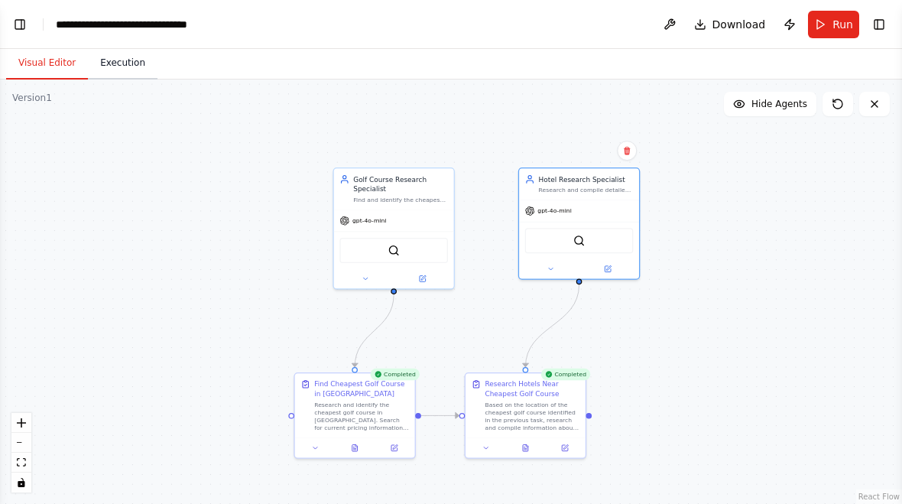
click at [138, 64] on button "Execution" at bounding box center [123, 63] width 70 height 32
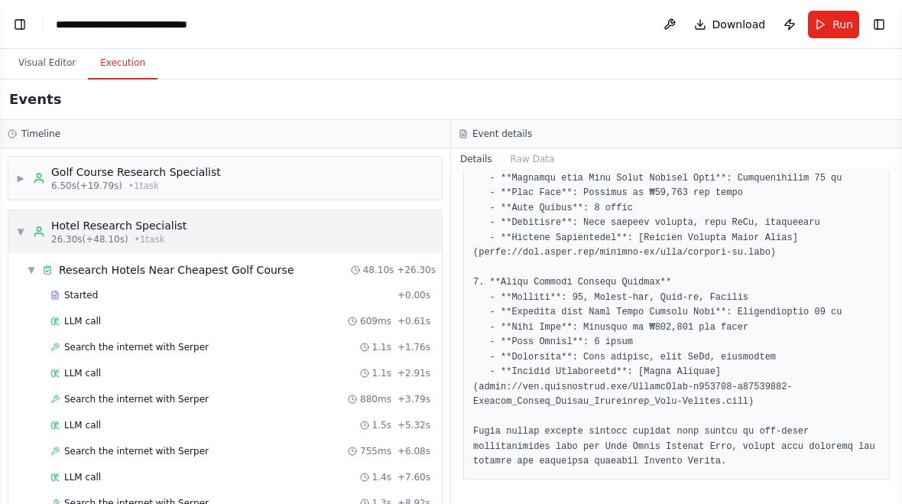
click at [28, 226] on div "▼ Hotel Research Specialist 26.30s (+48.10s) • 1 task" at bounding box center [101, 232] width 170 height 28
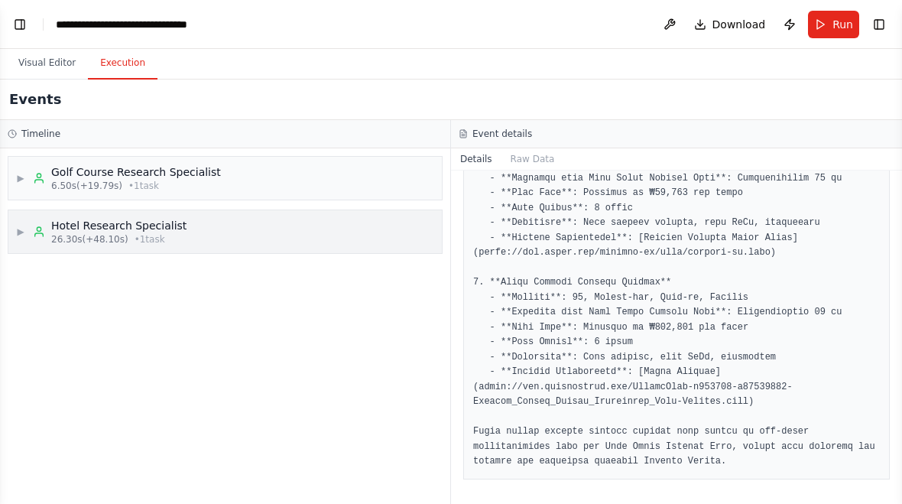
click at [12, 227] on div "▶ Hotel Research Specialist 26.30s (+48.10s) • 1 task" at bounding box center [224, 231] width 433 height 43
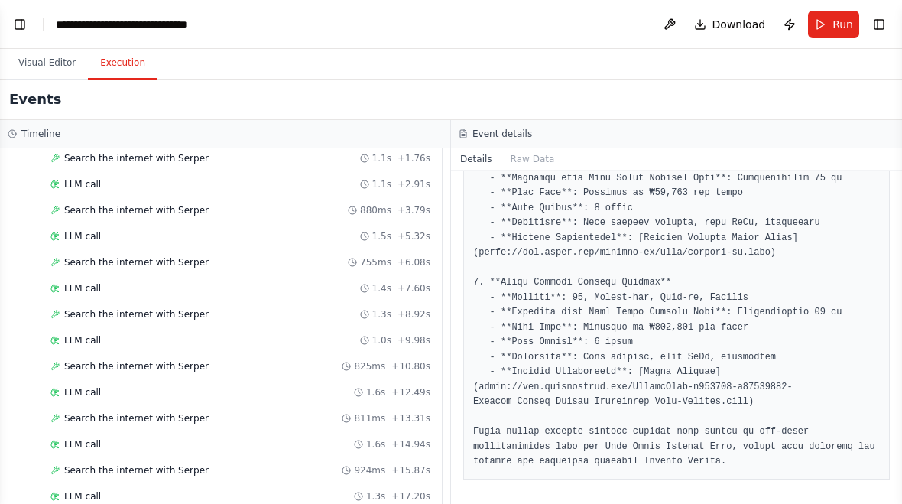
scroll to position [193, 0]
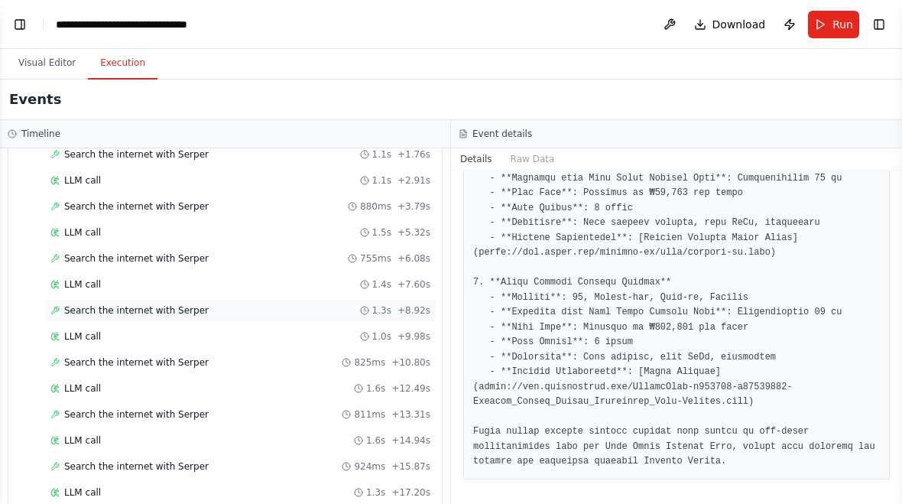
click at [196, 314] on span "Search the internet with Serper" at bounding box center [136, 310] width 144 height 12
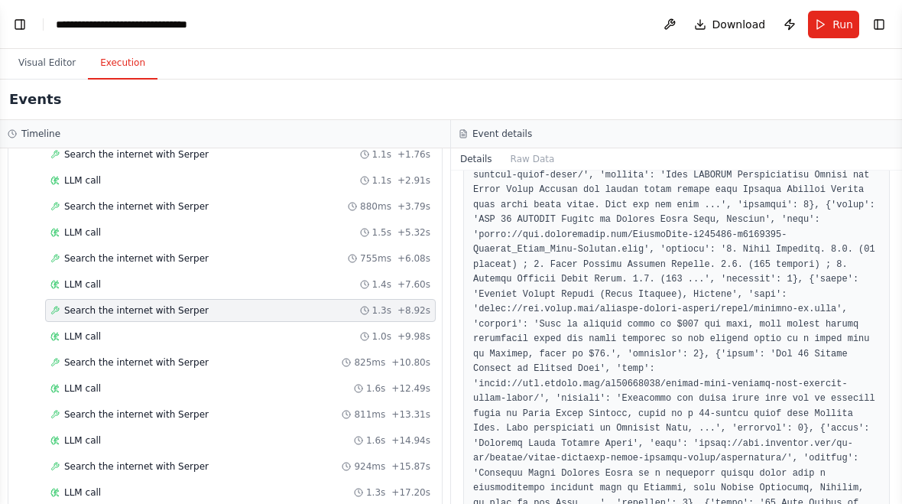
scroll to position [507, 0]
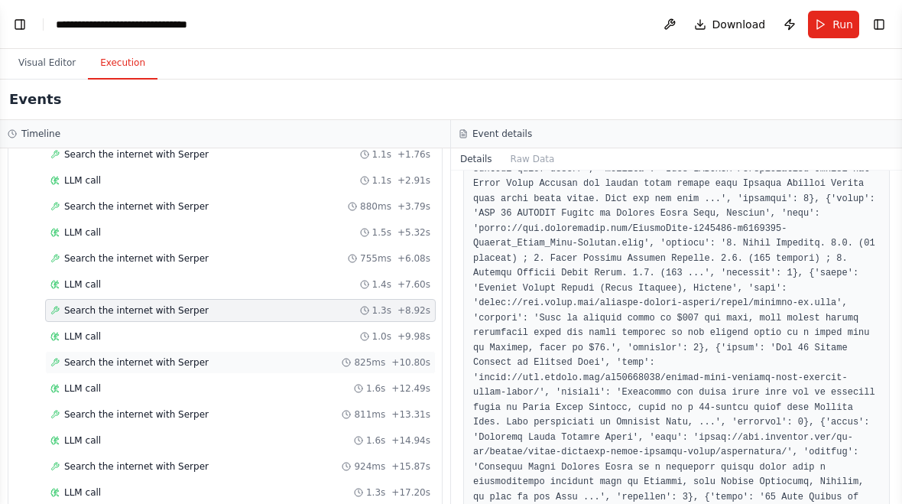
click at [222, 359] on div "Search the internet with Serper 825ms + 10.80s" at bounding box center [240, 362] width 380 height 12
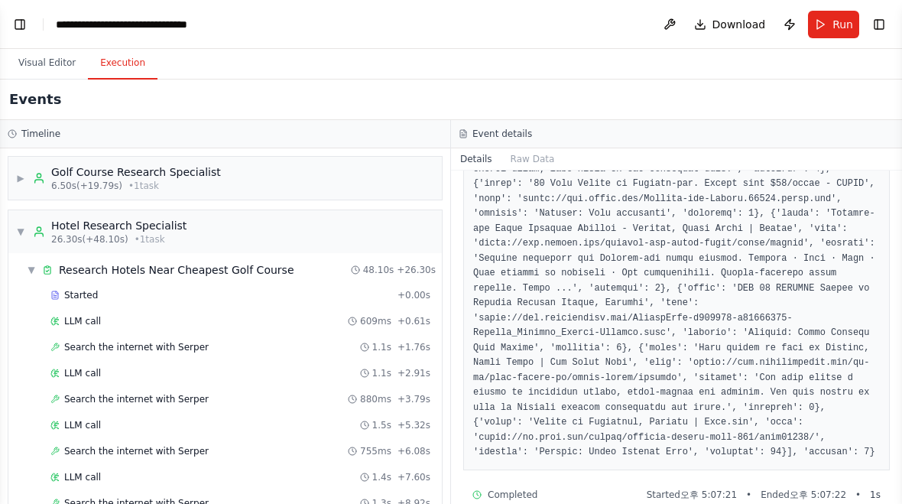
scroll to position [-1, 0]
click at [64, 47] on button "Visual Editor" at bounding box center [47, 63] width 82 height 32
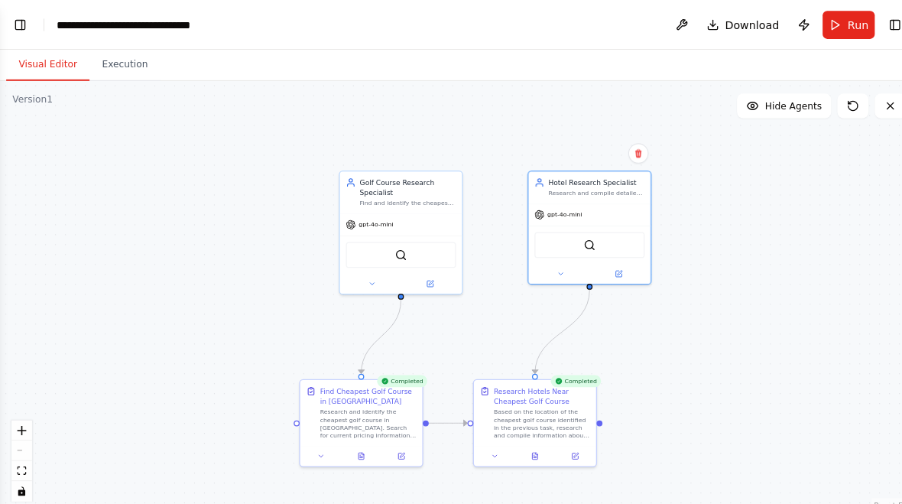
scroll to position [876, 0]
click at [795, 102] on span "Hide Agents" at bounding box center [779, 104] width 56 height 12
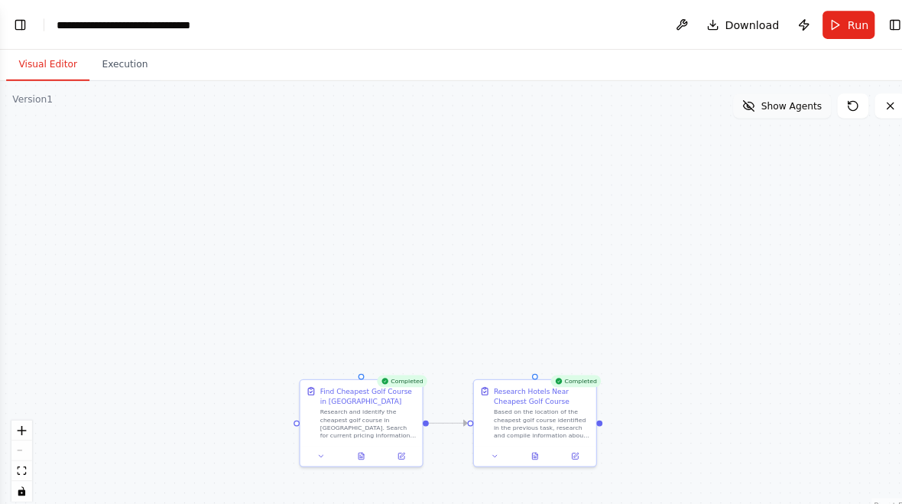
click at [791, 105] on span "Show Agents" at bounding box center [778, 104] width 60 height 12
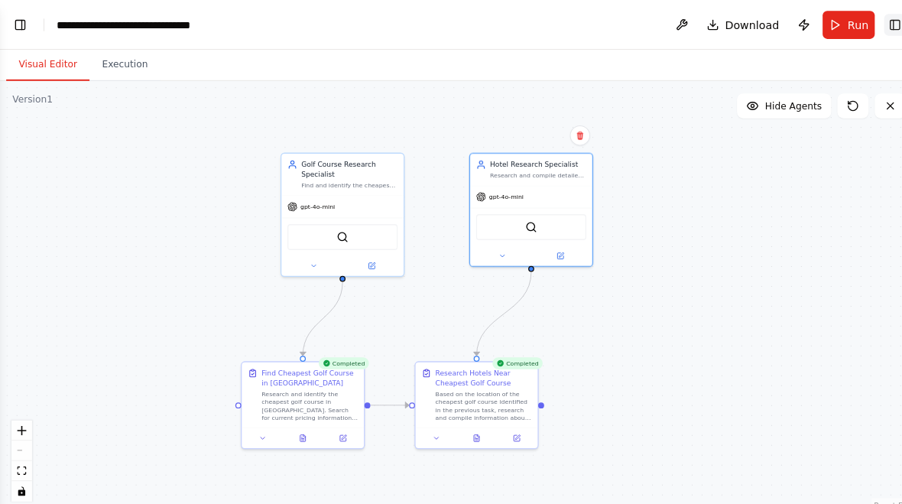
click at [877, 24] on button "Toggle Right Sidebar" at bounding box center [878, 24] width 21 height 21
